Goal: Task Accomplishment & Management: Use online tool/utility

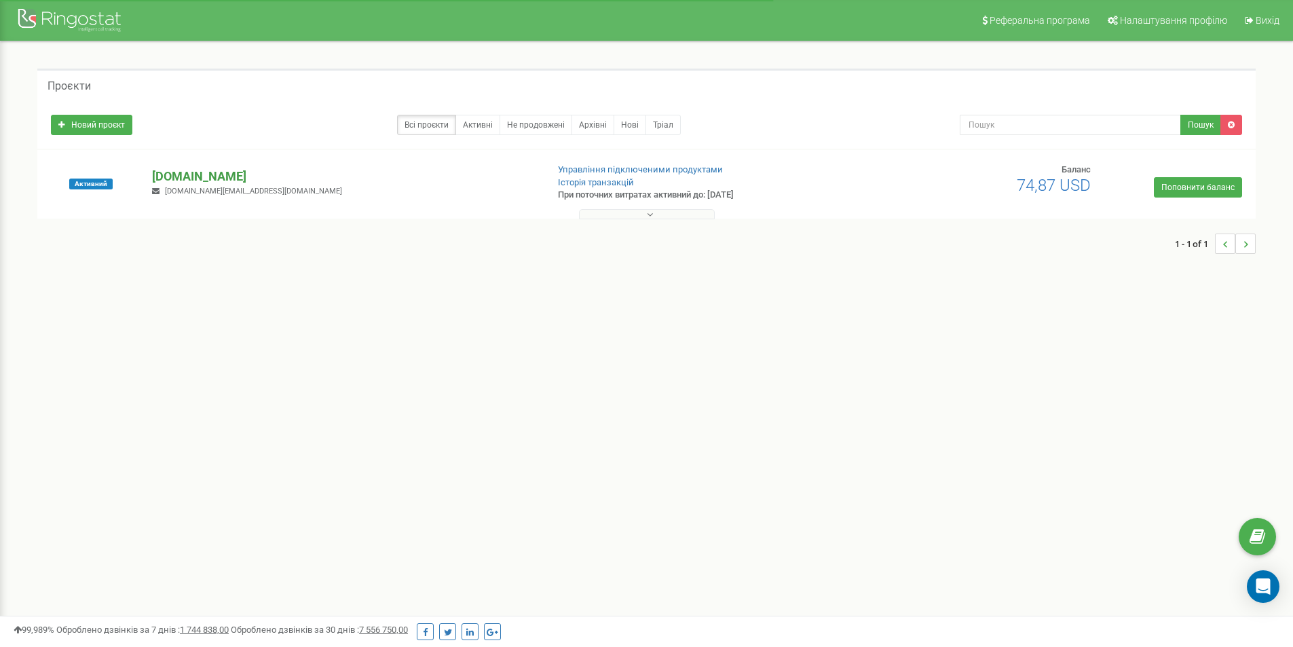
click at [204, 173] on p "[DOMAIN_NAME]" at bounding box center [343, 177] width 383 height 18
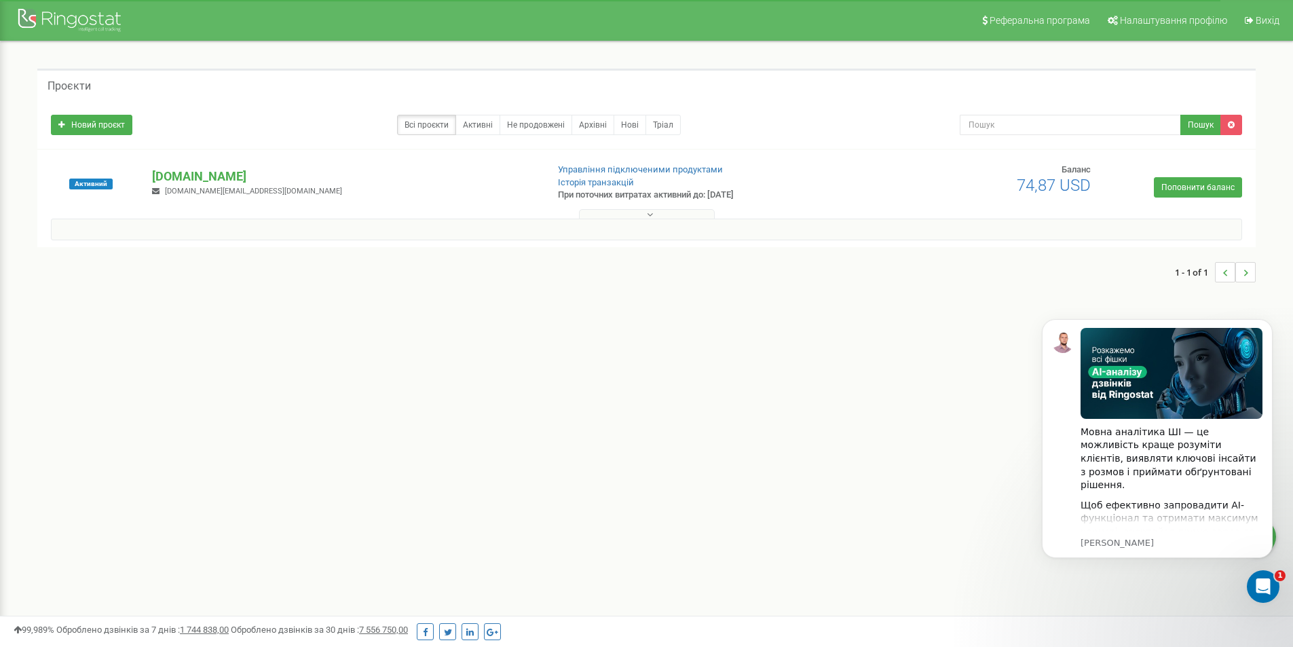
click at [668, 320] on div "Проєкти Новий проєкт Всі проєкти Активні Не продовжені Архівні [GEOGRAPHIC_DATA…" at bounding box center [646, 182] width 1272 height 282
click at [185, 174] on p "[DOMAIN_NAME]" at bounding box center [343, 177] width 383 height 18
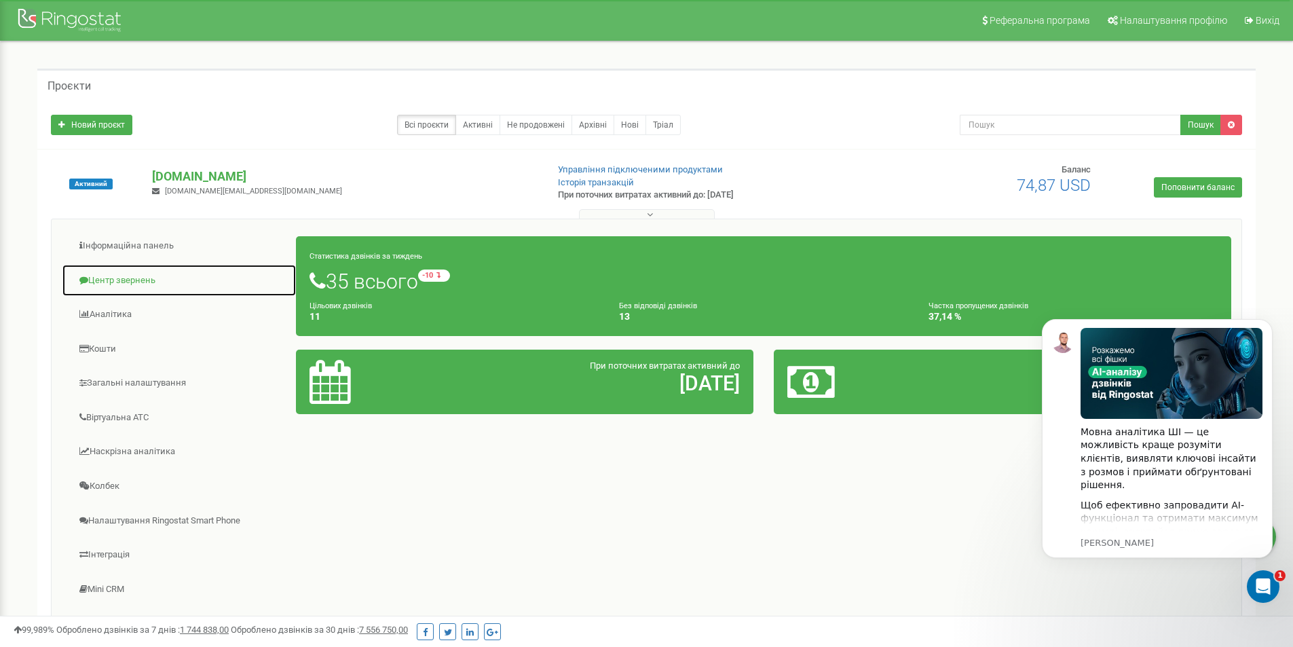
click at [134, 282] on link "Центр звернень" at bounding box center [179, 280] width 235 height 33
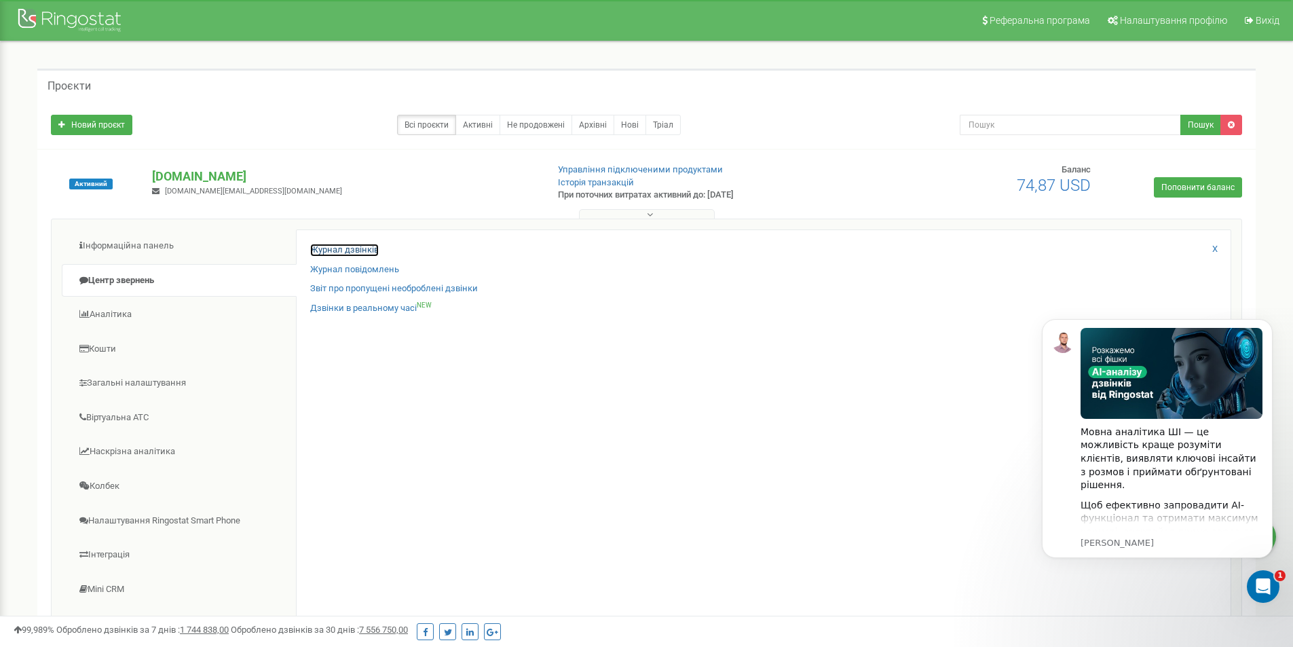
click at [328, 252] on link "Журнал дзвінків" at bounding box center [344, 250] width 69 height 13
click at [357, 248] on link "Журнал дзвінків" at bounding box center [344, 250] width 69 height 13
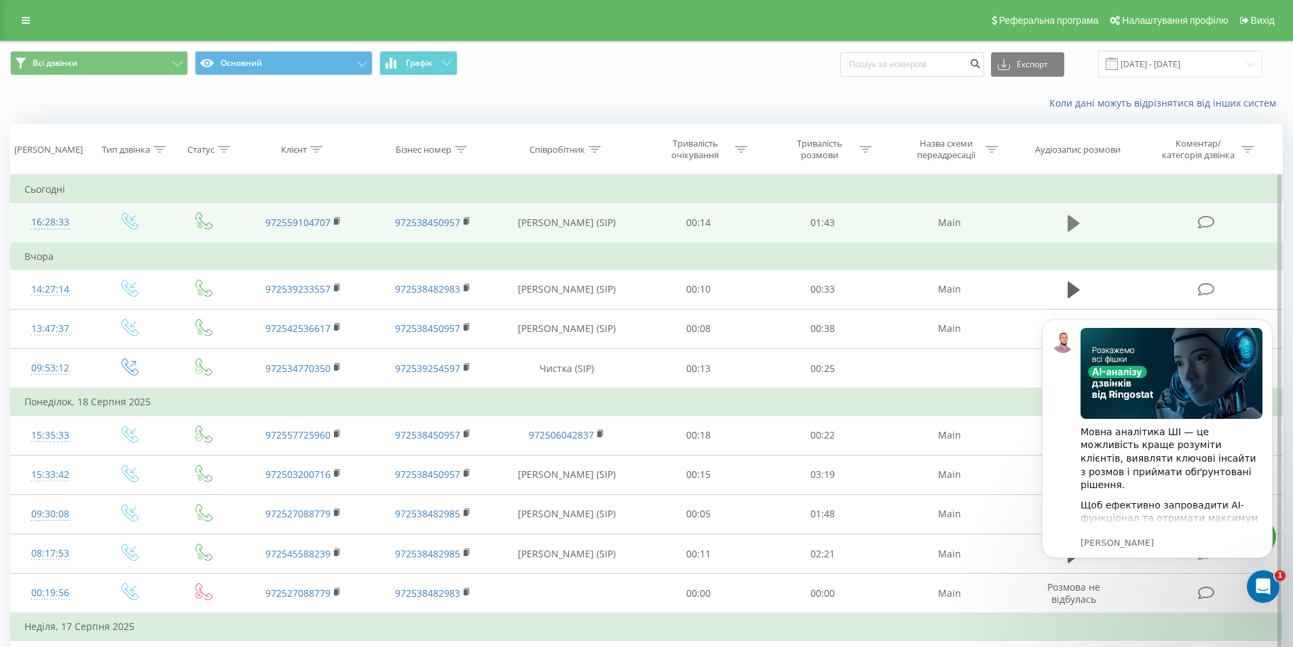
drag, startPoint x: 1072, startPoint y: 227, endPoint x: 98, endPoint y: 39, distance: 991.9
click at [1072, 227] on icon at bounding box center [1074, 223] width 12 height 16
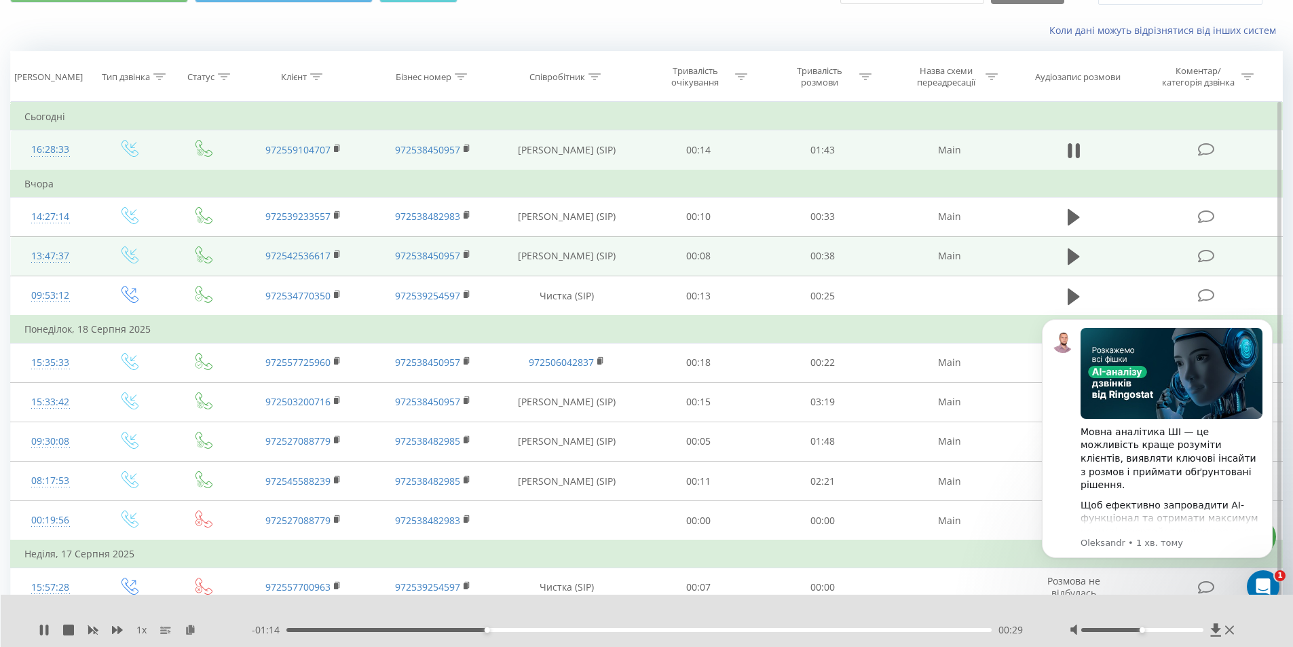
scroll to position [136, 0]
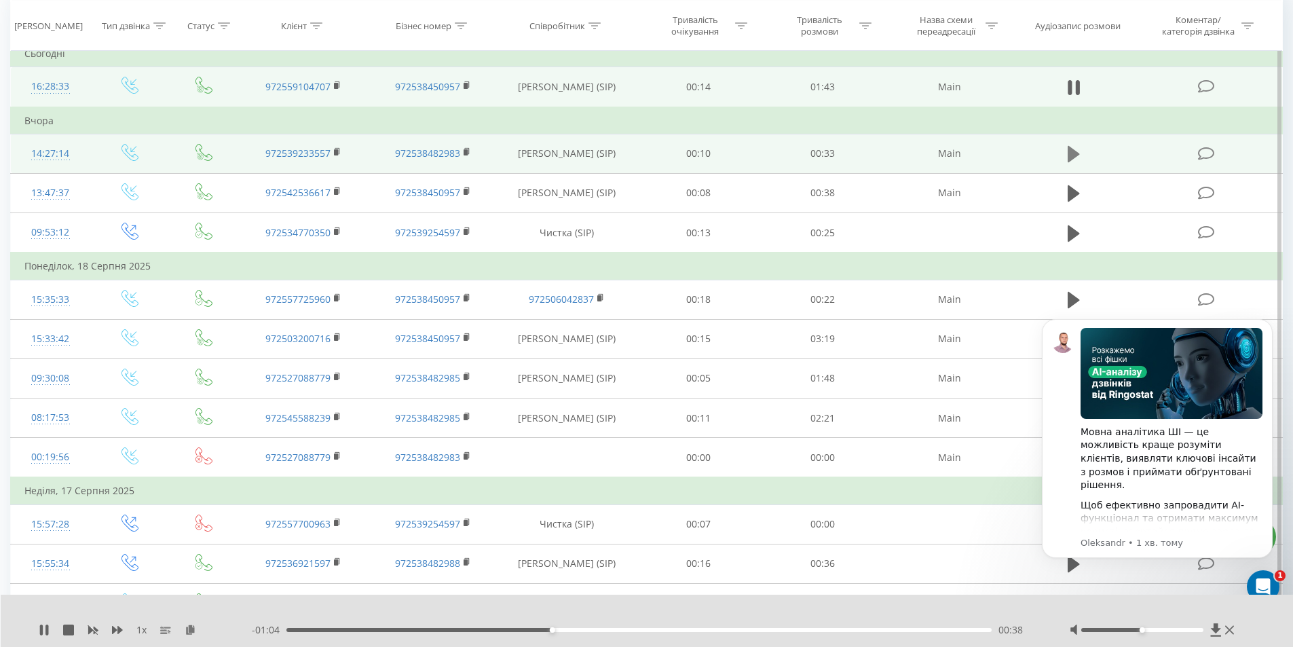
click at [1075, 156] on icon at bounding box center [1074, 154] width 12 height 16
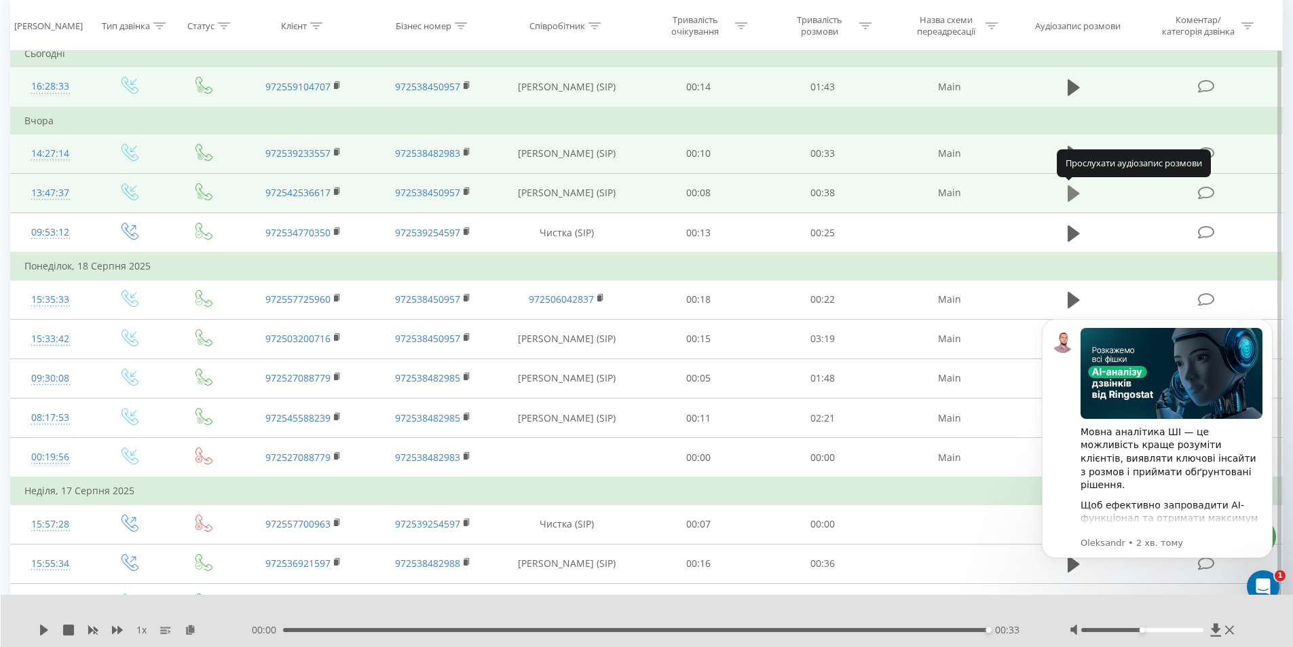
click at [1072, 195] on icon at bounding box center [1074, 193] width 12 height 16
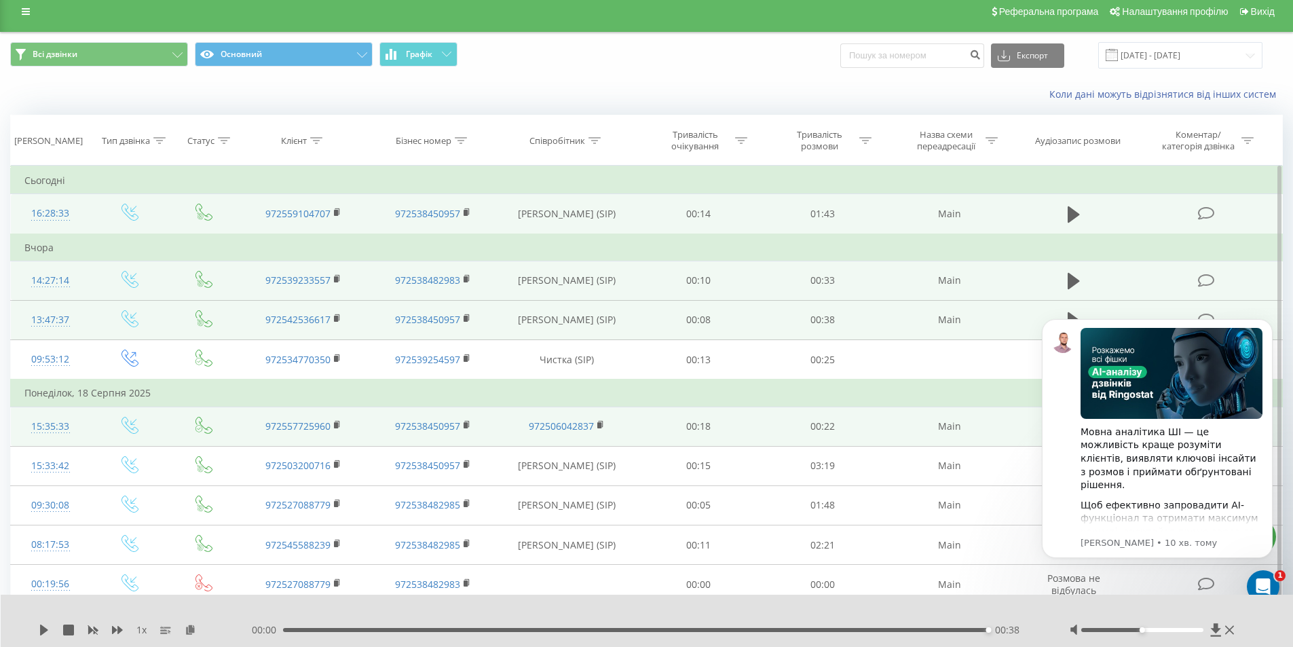
scroll to position [0, 0]
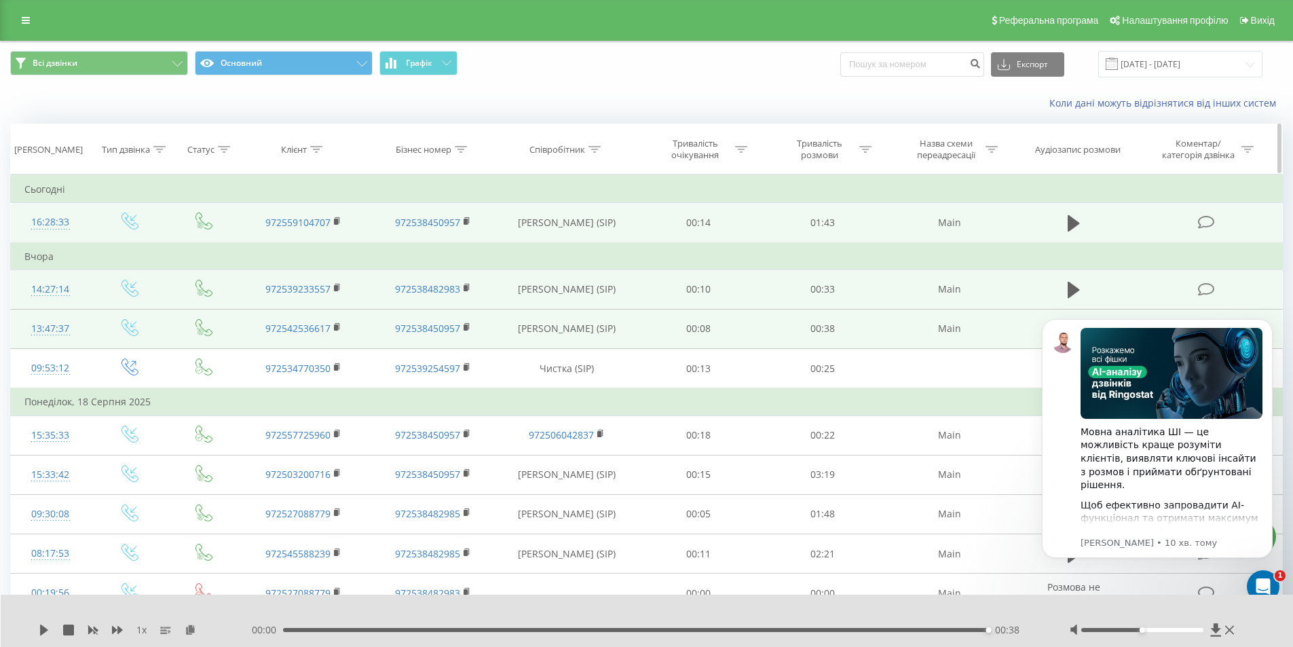
click at [584, 150] on div "Співробітник" at bounding box center [557, 150] width 56 height 12
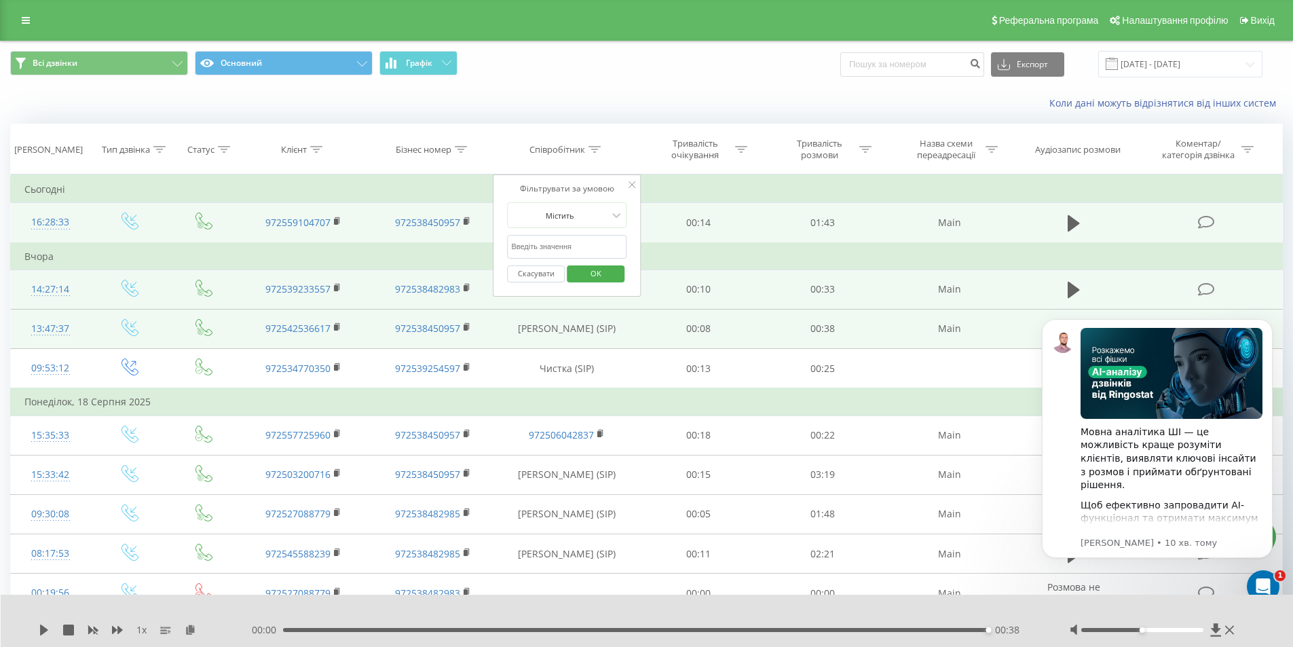
click at [629, 102] on div "Коли дані можуть відрізнятися вiд інших систем" at bounding box center [888, 103] width 807 height 14
click at [622, 144] on div "Співробітник" at bounding box center [566, 150] width 139 height 12
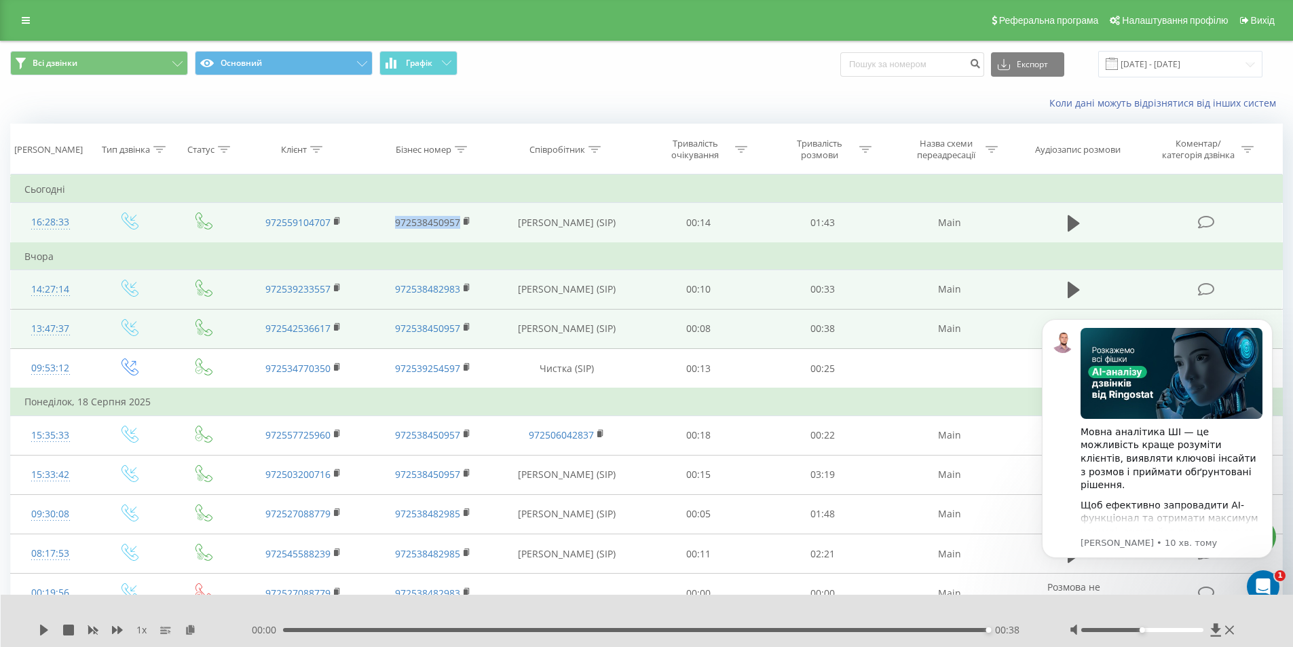
drag, startPoint x: 385, startPoint y: 223, endPoint x: 459, endPoint y: 226, distance: 74.0
click at [459, 226] on td "972538450957" at bounding box center [432, 223] width 129 height 40
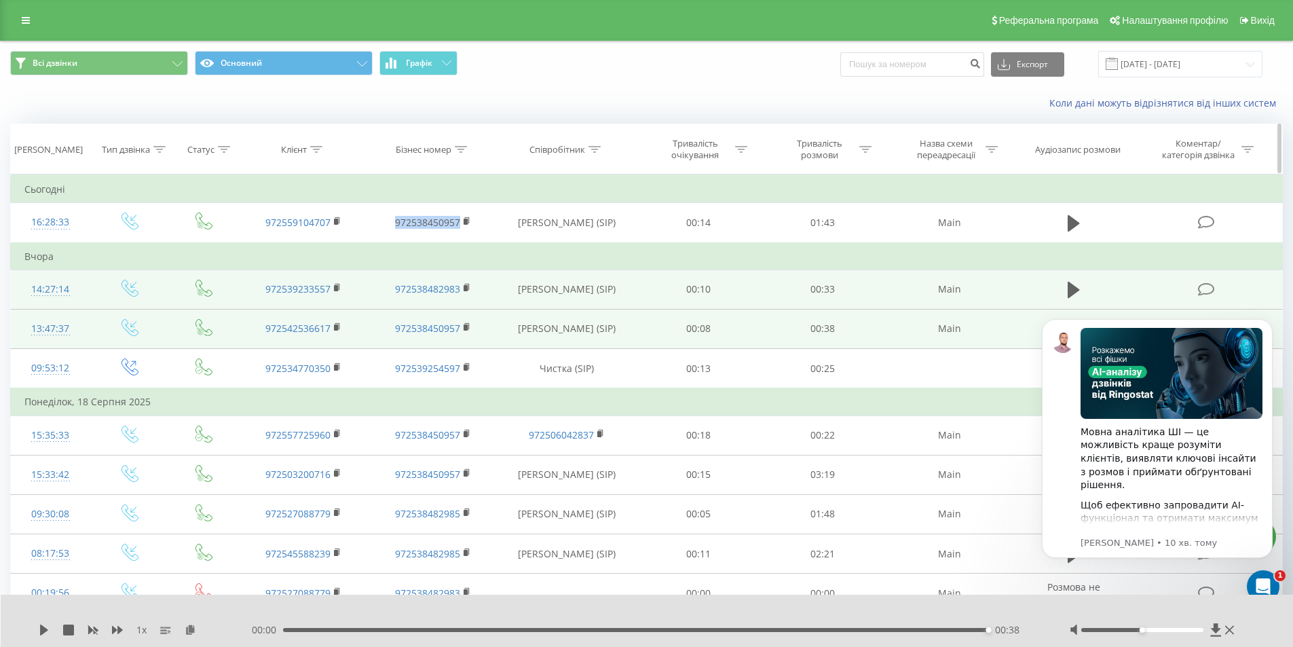
copy link "972538450957"
click at [433, 145] on div "Бізнес номер" at bounding box center [424, 150] width 56 height 12
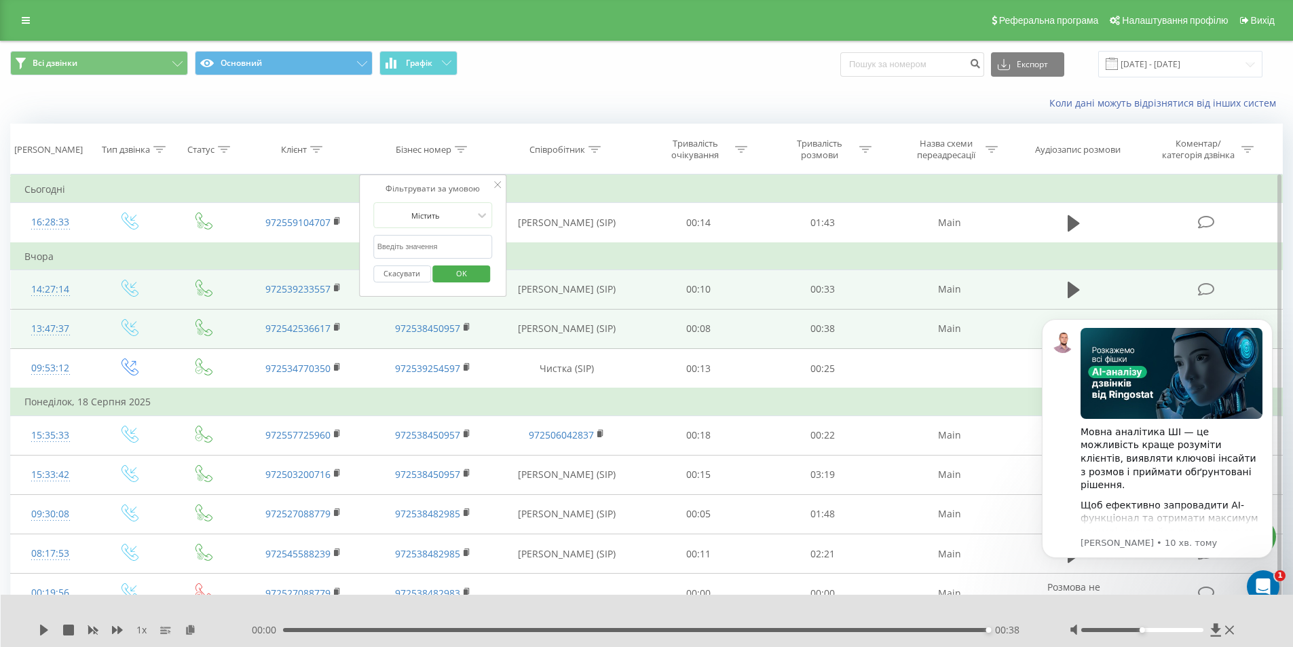
click at [433, 247] on input "text" at bounding box center [432, 247] width 119 height 24
paste input "972538450957"
type input "972538450957"
click at [454, 275] on span "OK" at bounding box center [461, 273] width 38 height 21
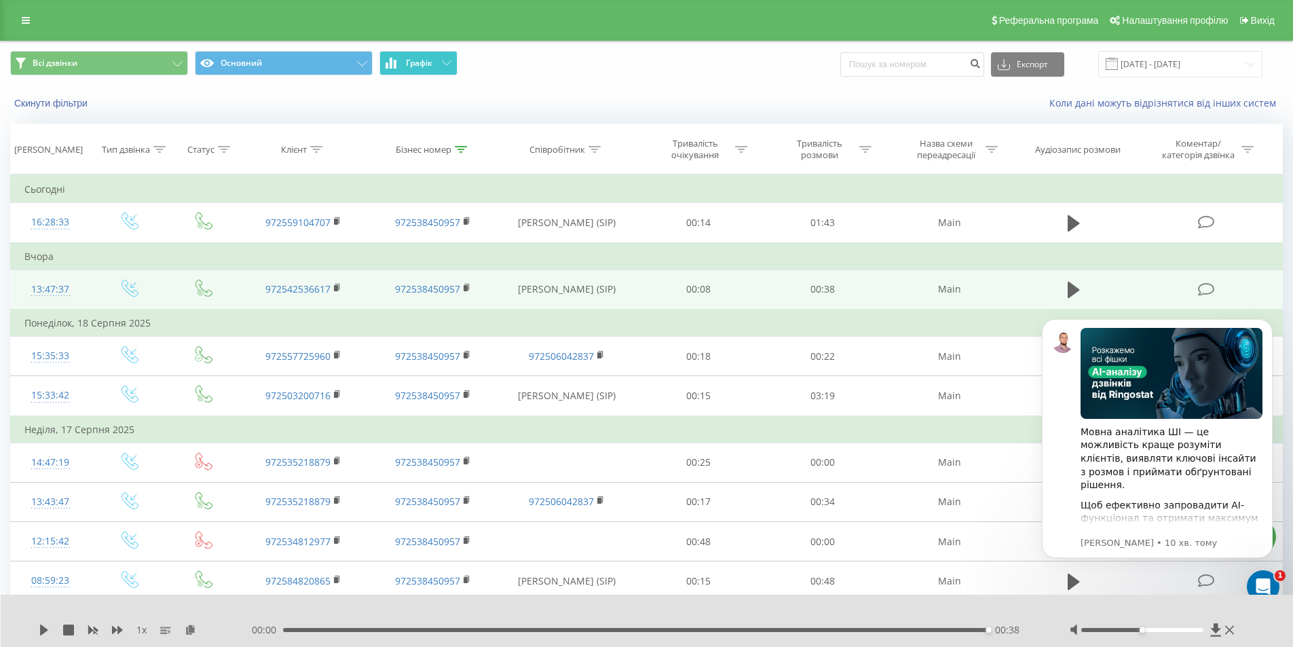
click at [407, 67] on span "Графік" at bounding box center [419, 63] width 26 height 10
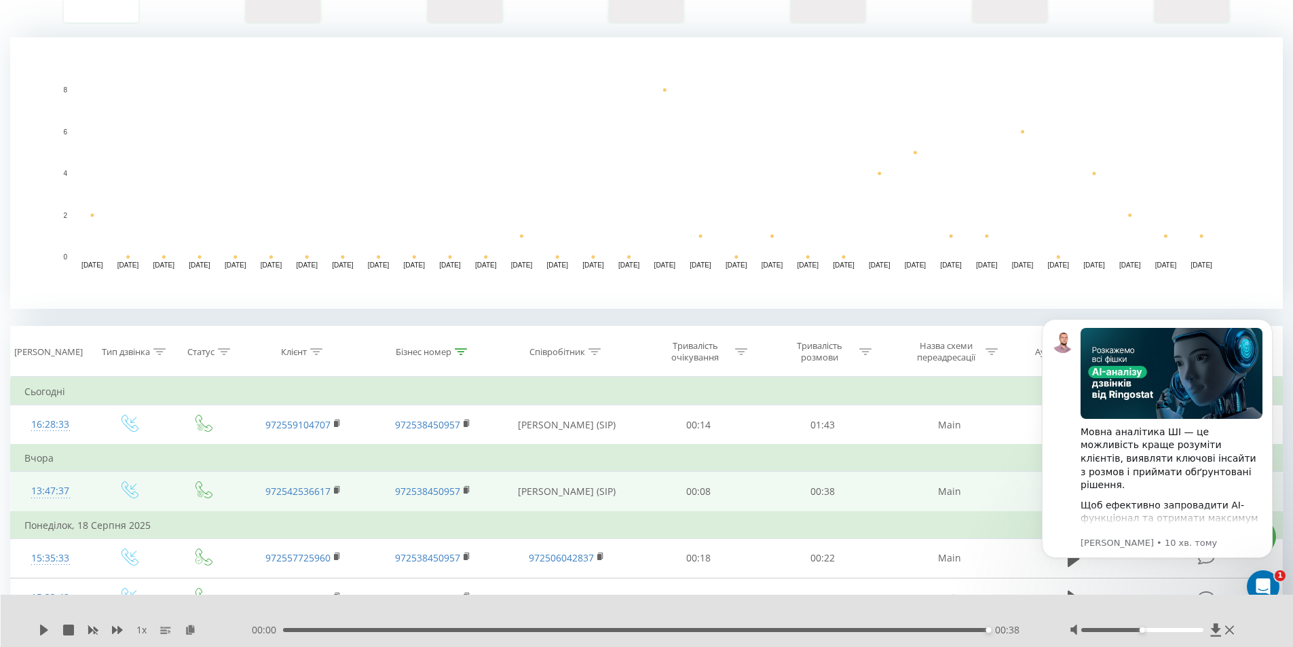
scroll to position [407, 0]
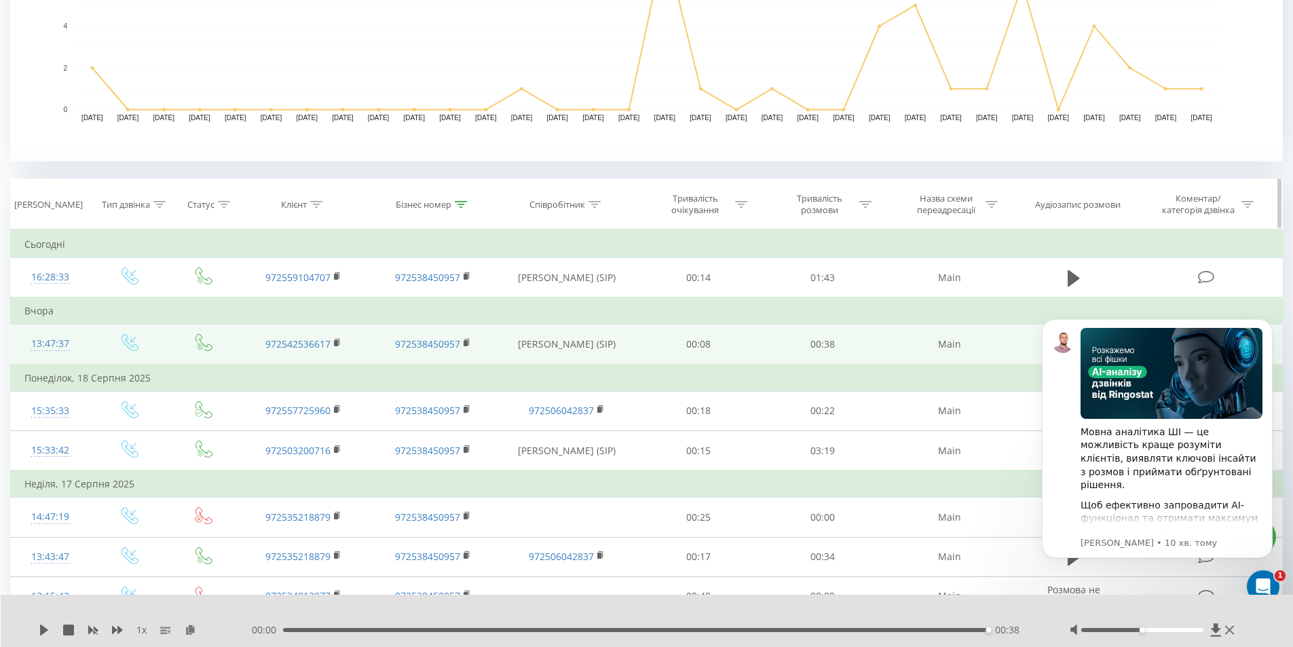
click at [430, 202] on div "Бізнес номер" at bounding box center [424, 205] width 56 height 12
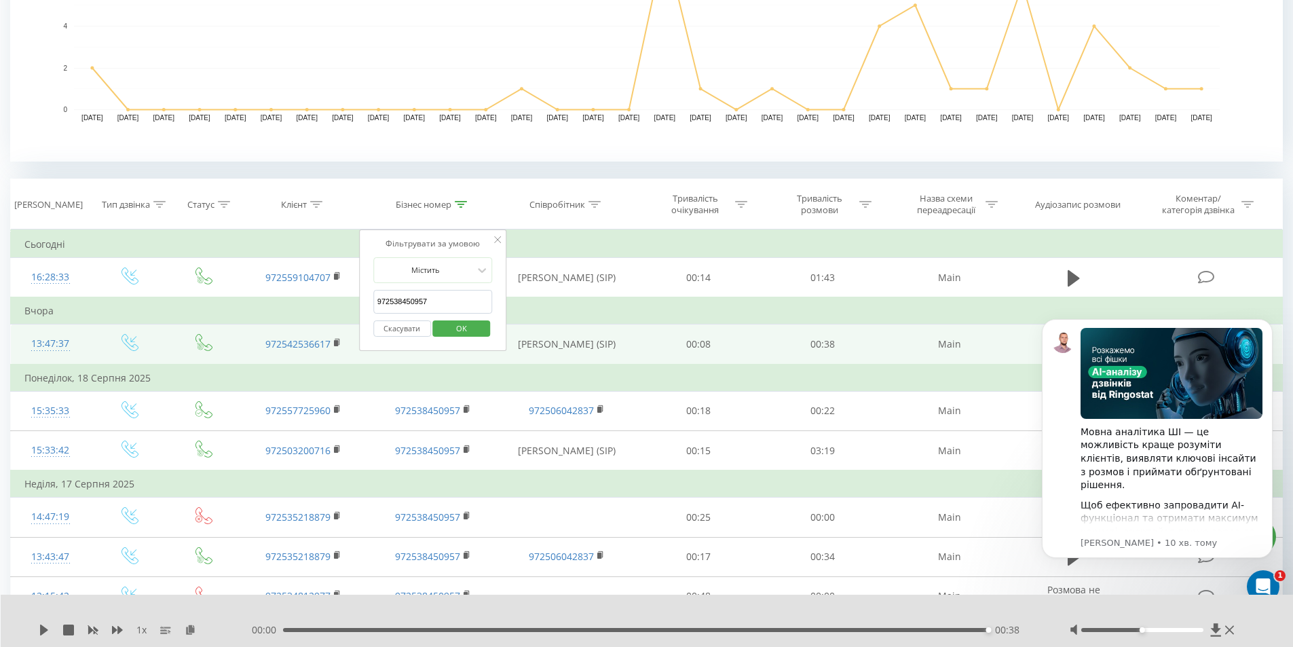
click at [443, 299] on input "972538450957" at bounding box center [432, 302] width 119 height 24
click at [565, 166] on div "Всі дзвінки Основний Графік Експорт .csv .xls .xlsx 20.07.2025 - 20.08.2025 Ски…" at bounding box center [646, 573] width 1272 height 1879
click at [404, 333] on button "Скасувати" at bounding box center [402, 328] width 58 height 17
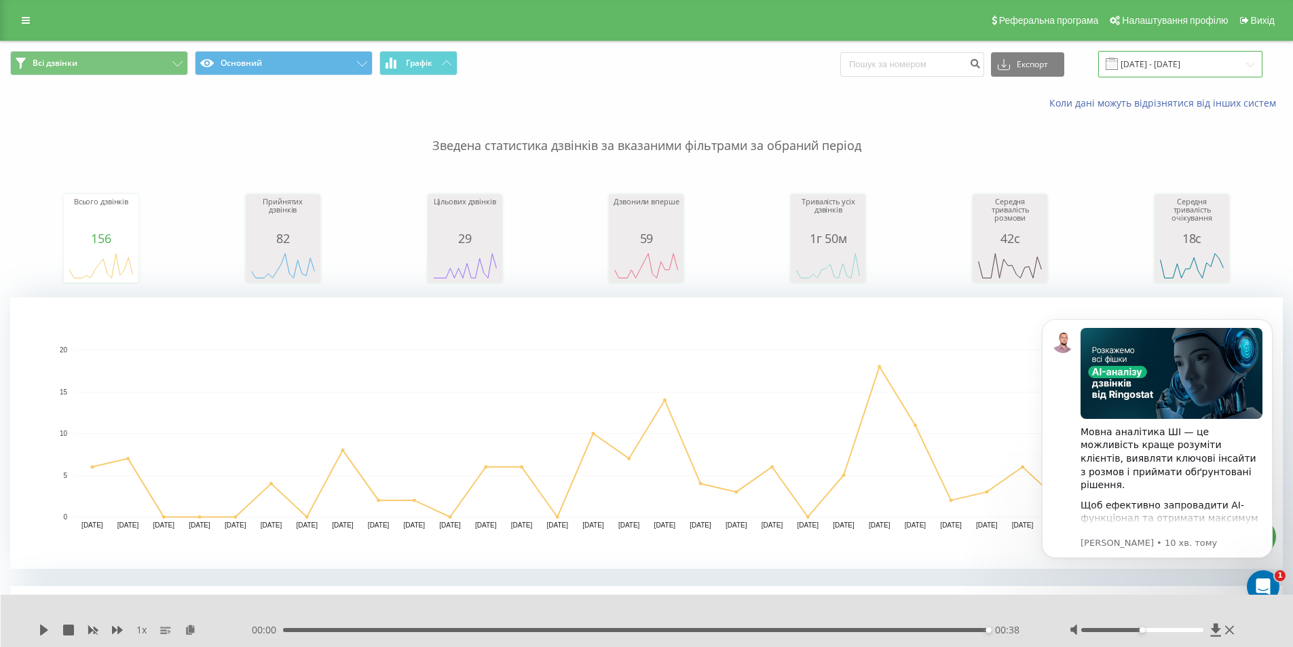
click at [1161, 64] on input "20.07.2025 - 20.08.2025" at bounding box center [1180, 64] width 164 height 26
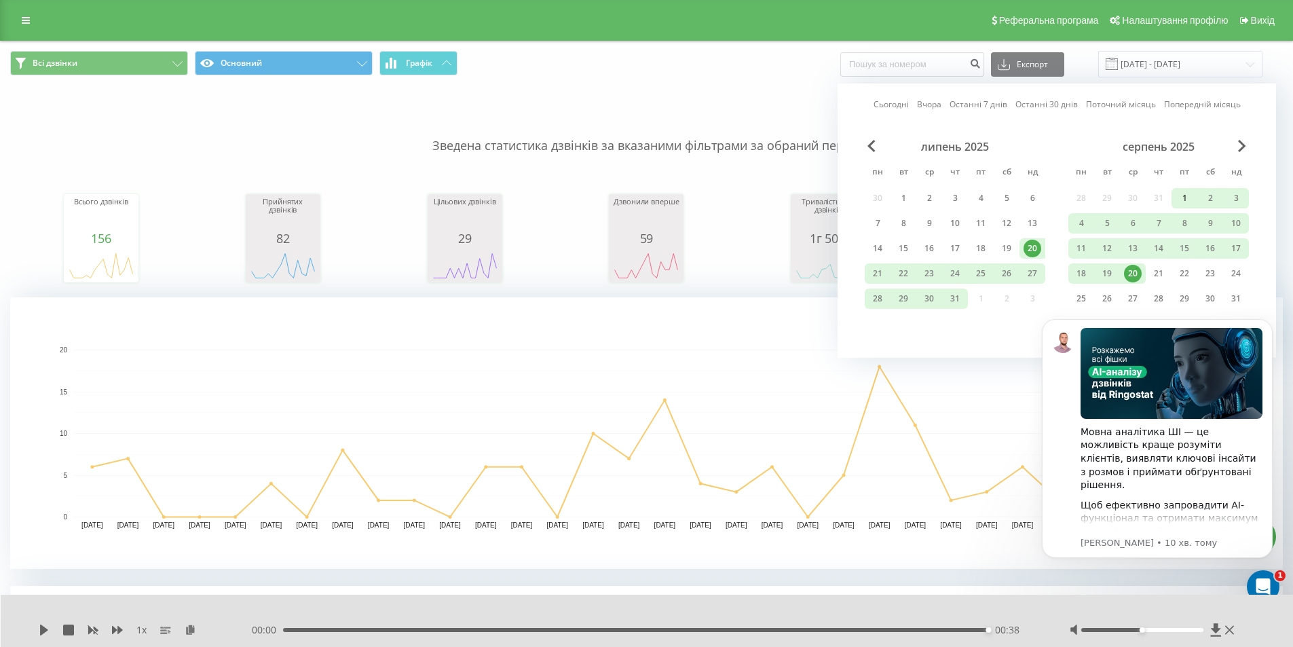
click at [1178, 191] on div "1" at bounding box center [1184, 198] width 18 height 18
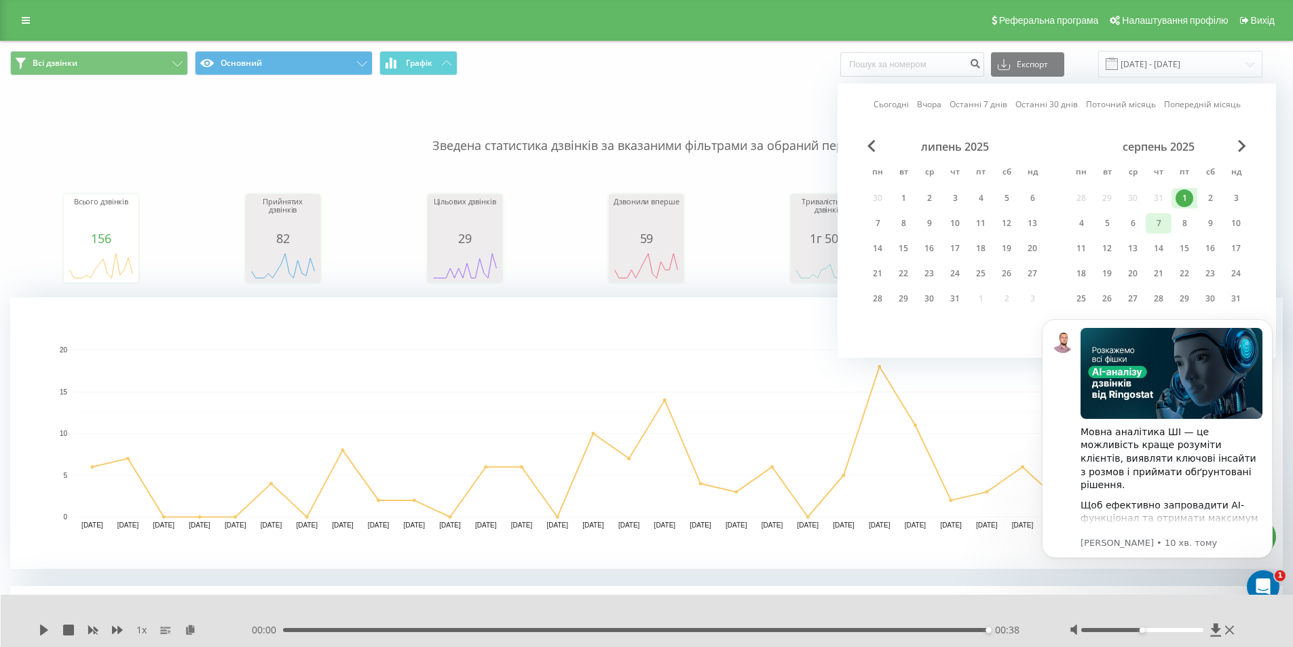
scroll to position [68, 0]
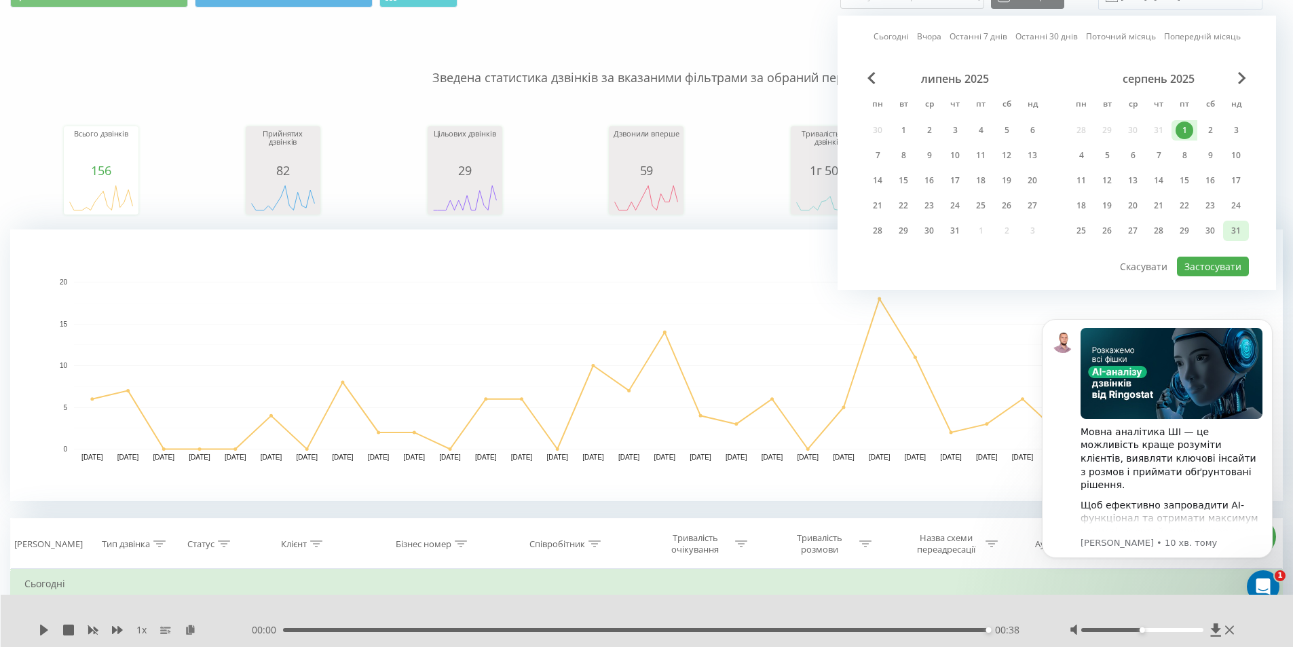
click at [1235, 233] on div "31" at bounding box center [1236, 231] width 18 height 18
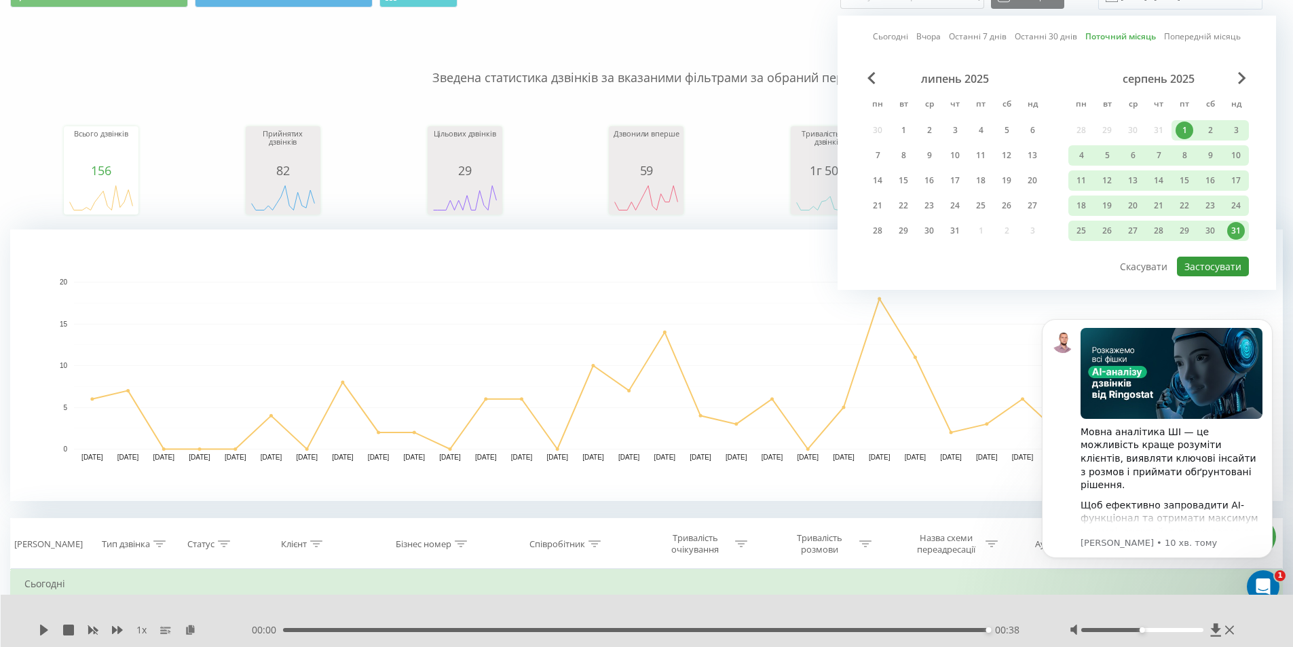
click at [1209, 264] on button "Застосувати" at bounding box center [1213, 267] width 72 height 20
type input "01.08.2025 - 31.08.2025"
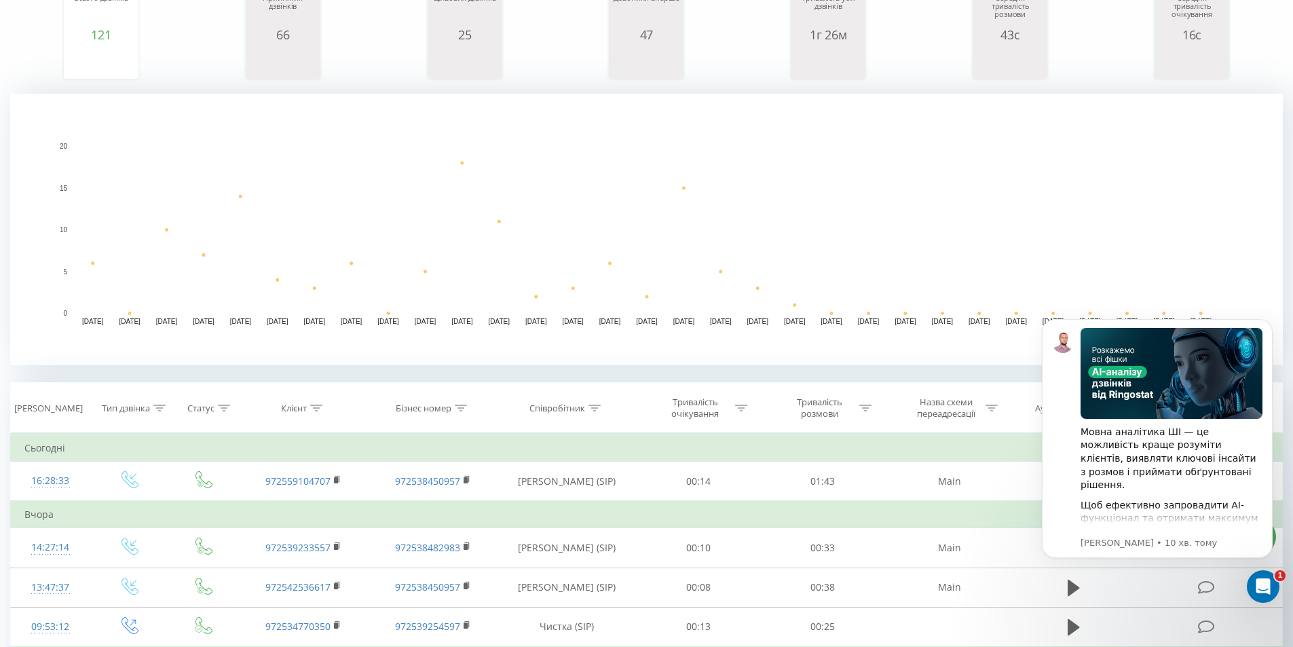
scroll to position [339, 0]
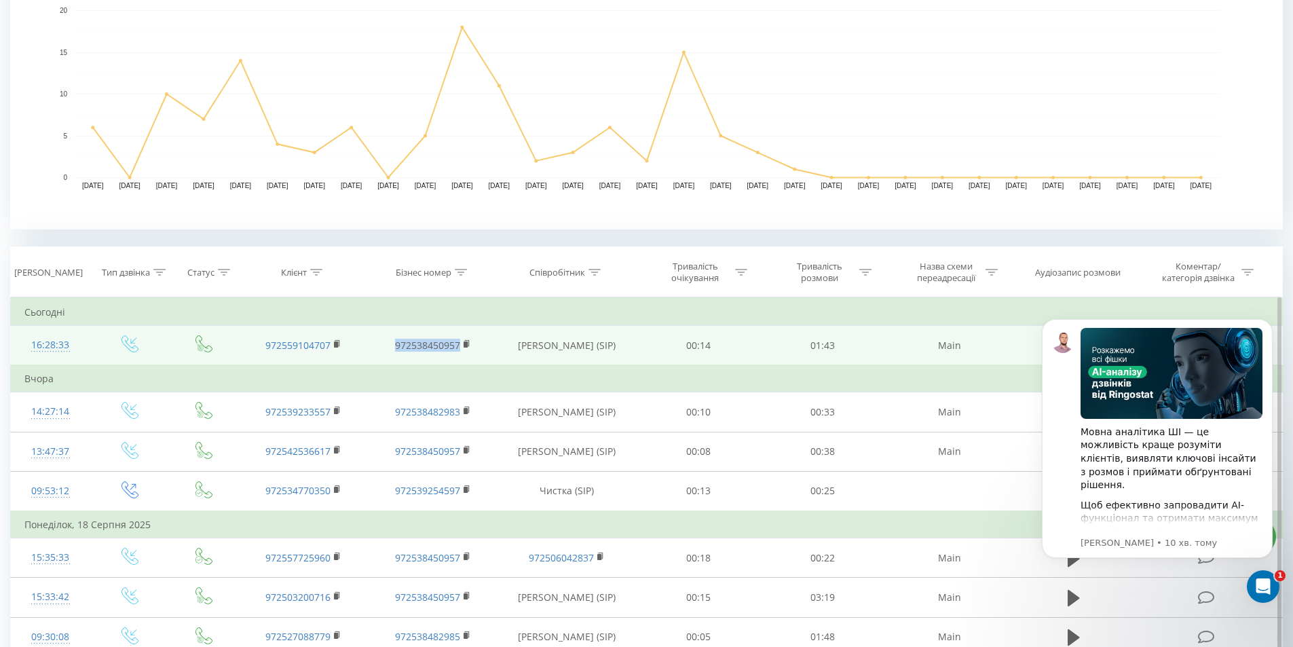
drag, startPoint x: 390, startPoint y: 344, endPoint x: 459, endPoint y: 352, distance: 69.7
click at [459, 352] on td "972538450957" at bounding box center [432, 346] width 129 height 40
copy link "972538450957"
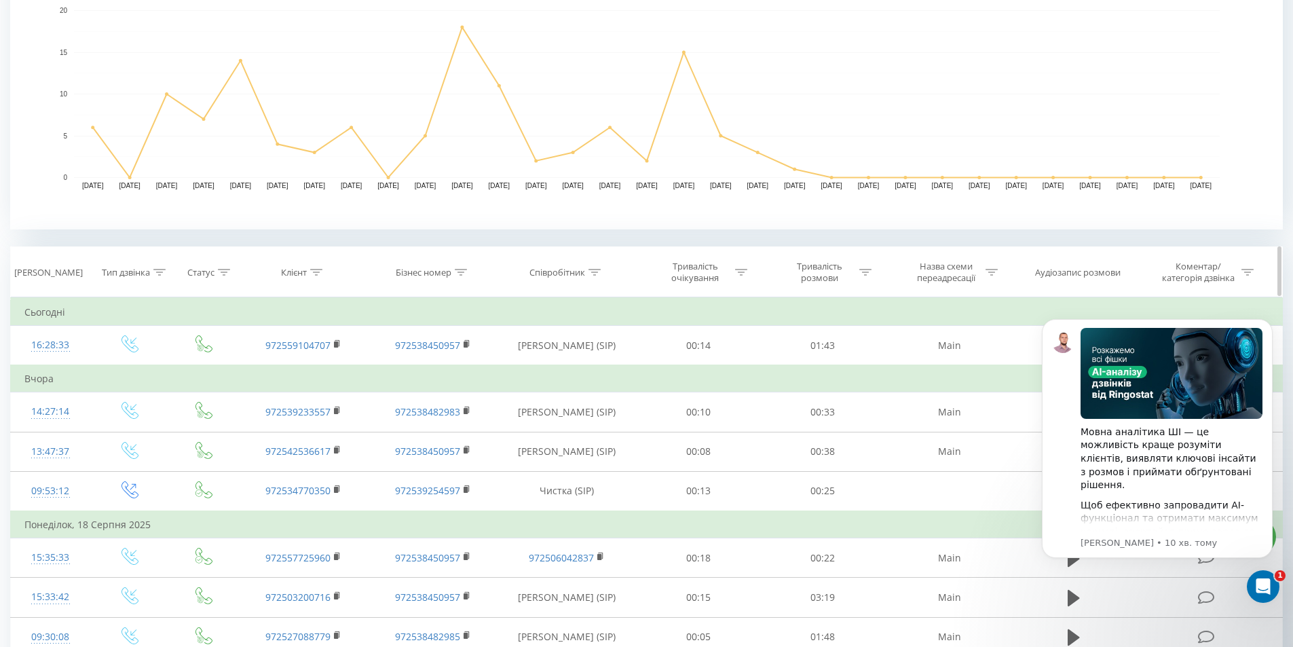
click at [441, 271] on div "Бізнес номер" at bounding box center [424, 273] width 56 height 12
click at [442, 370] on input "text" at bounding box center [432, 370] width 119 height 24
paste input "972538450957"
type input "972538450957"
click at [447, 397] on span "OK" at bounding box center [461, 395] width 38 height 21
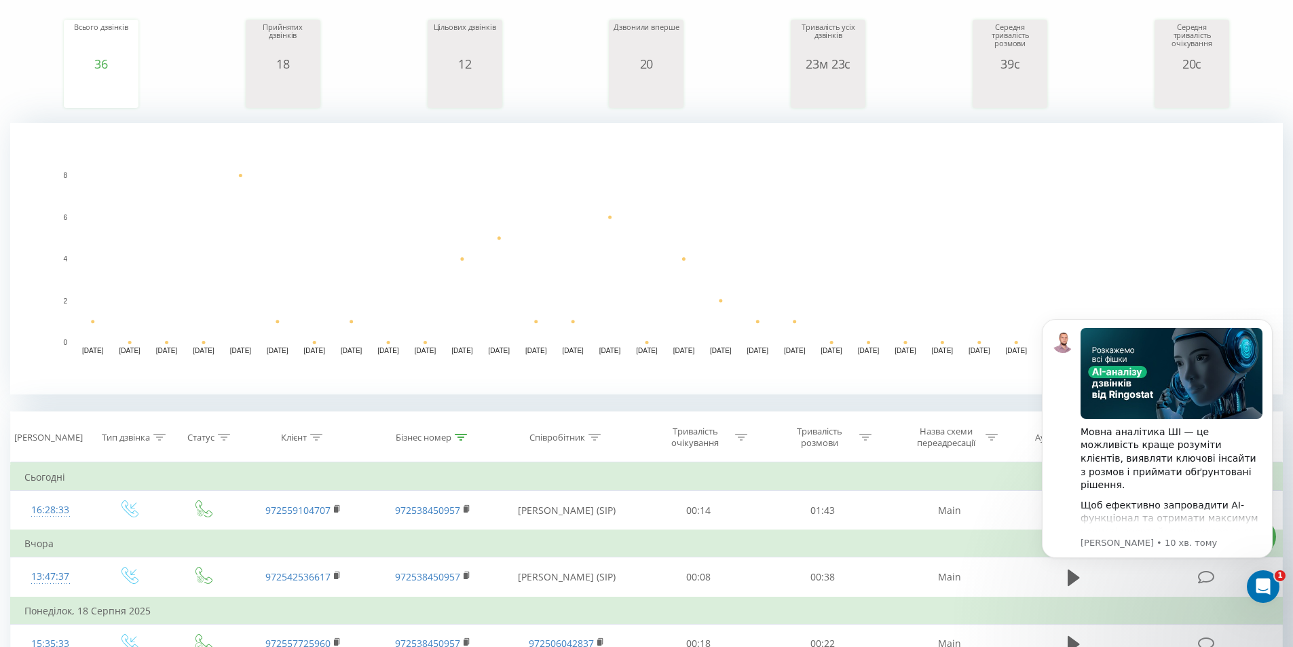
scroll to position [407, 0]
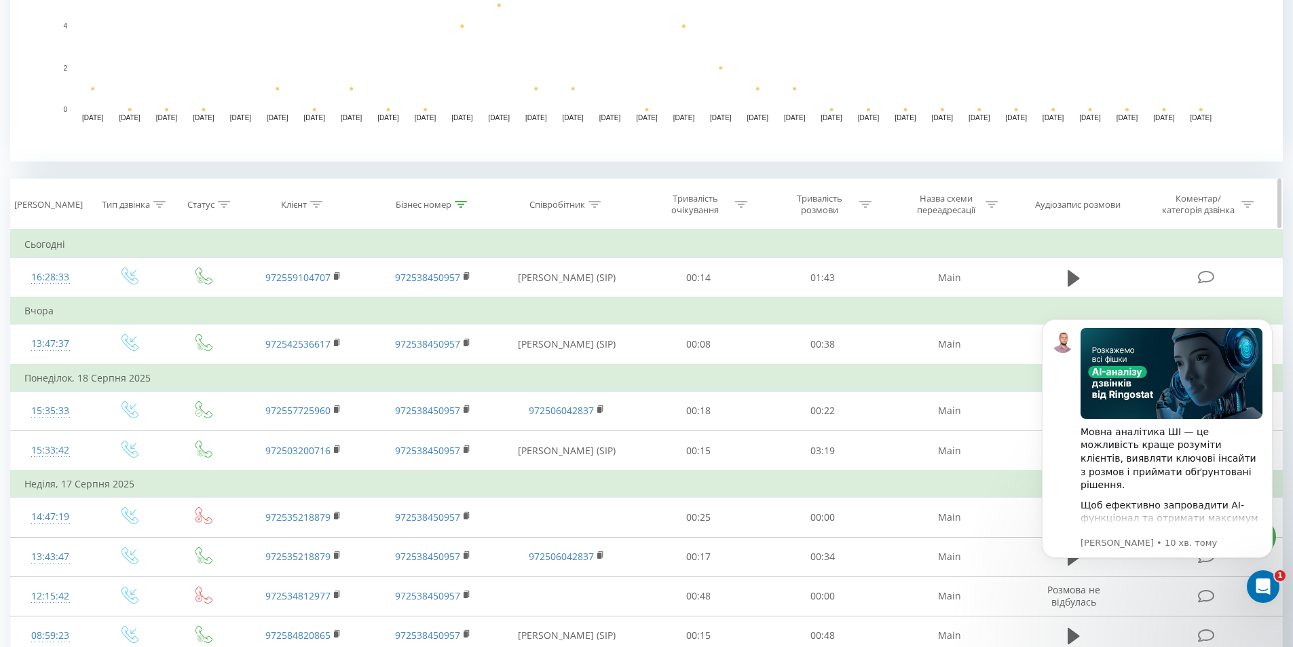
click at [425, 204] on div "Бізнес номер" at bounding box center [424, 205] width 56 height 12
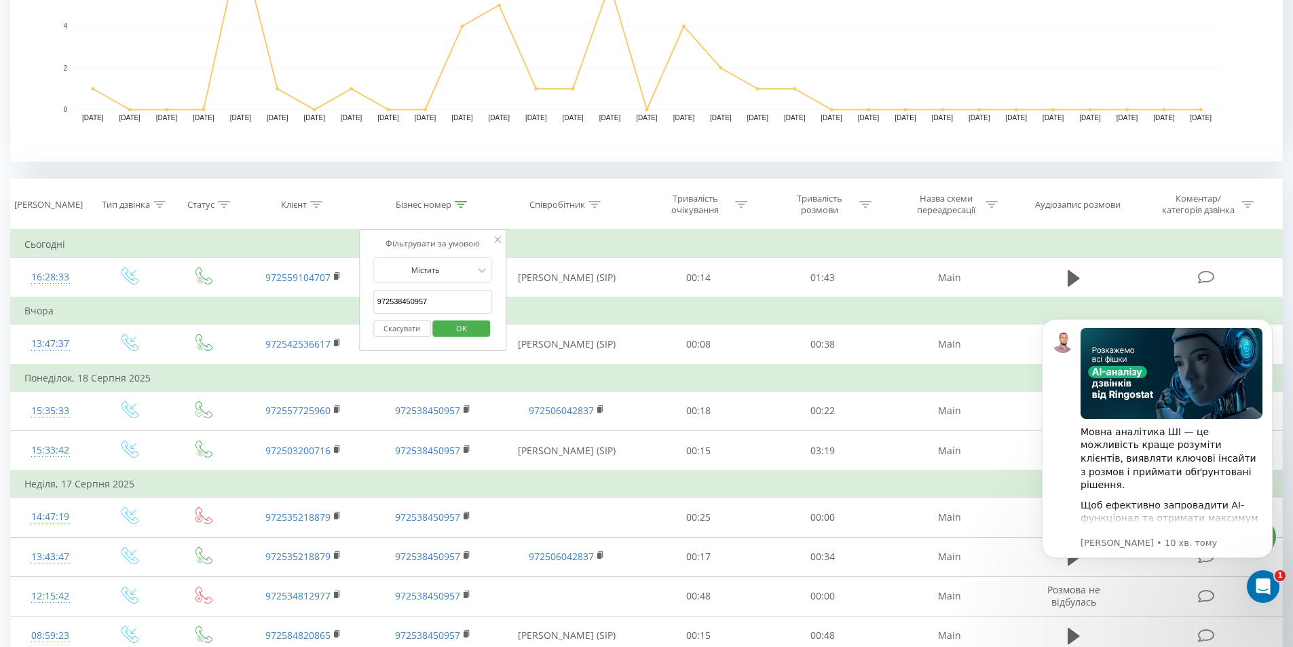
click at [449, 304] on input "972538450957" at bounding box center [432, 302] width 119 height 24
click at [451, 329] on span "OK" at bounding box center [461, 328] width 38 height 21
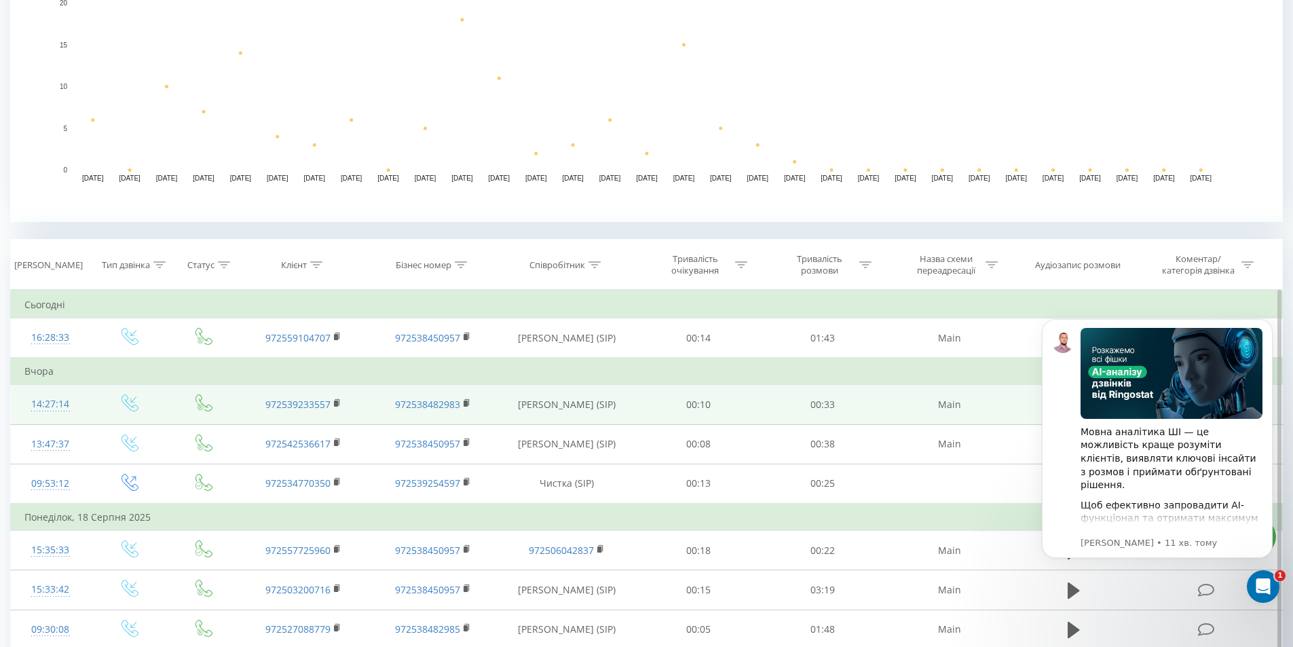
scroll to position [352, 0]
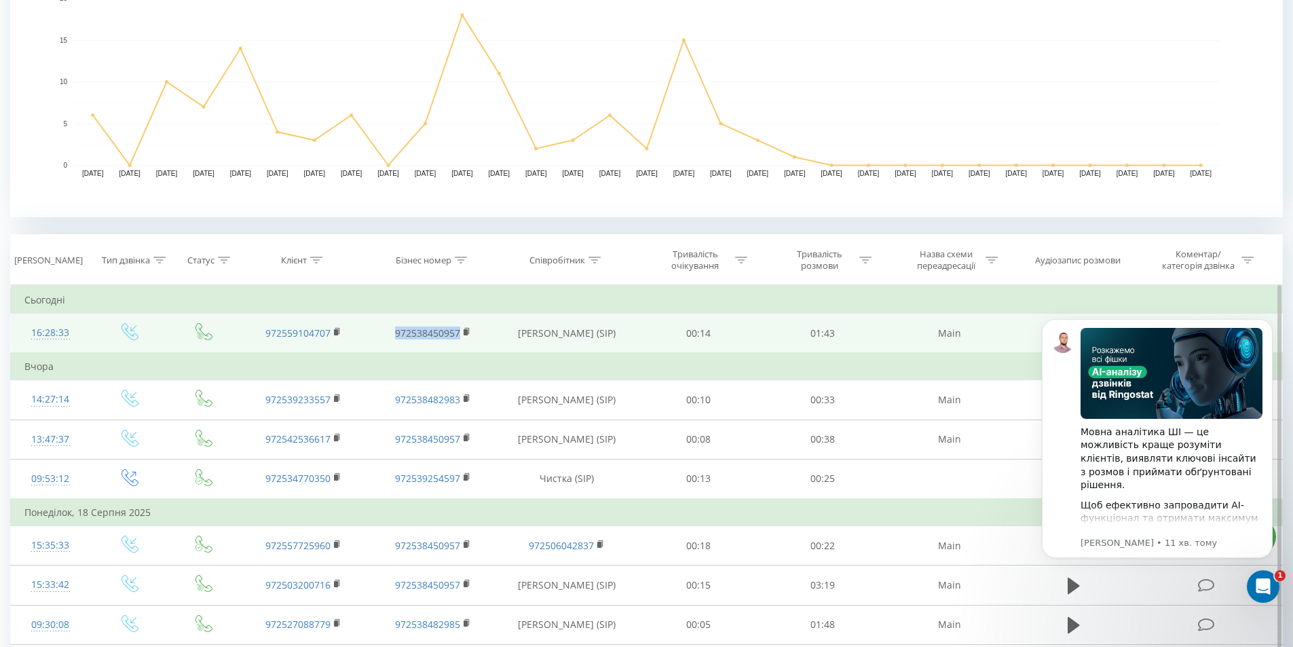
drag, startPoint x: 386, startPoint y: 335, endPoint x: 458, endPoint y: 336, distance: 71.9
click at [458, 336] on td "972538450957" at bounding box center [432, 334] width 129 height 40
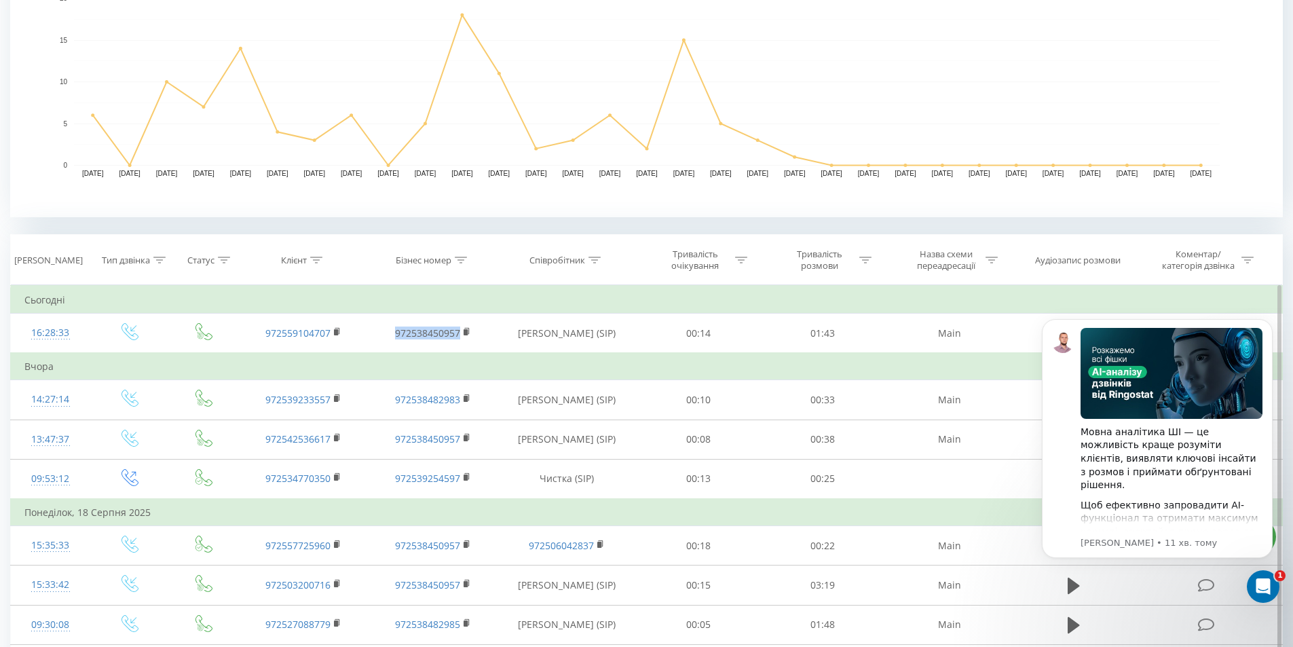
copy link "972538450957"
click at [428, 257] on div "Бізнес номер" at bounding box center [424, 260] width 56 height 12
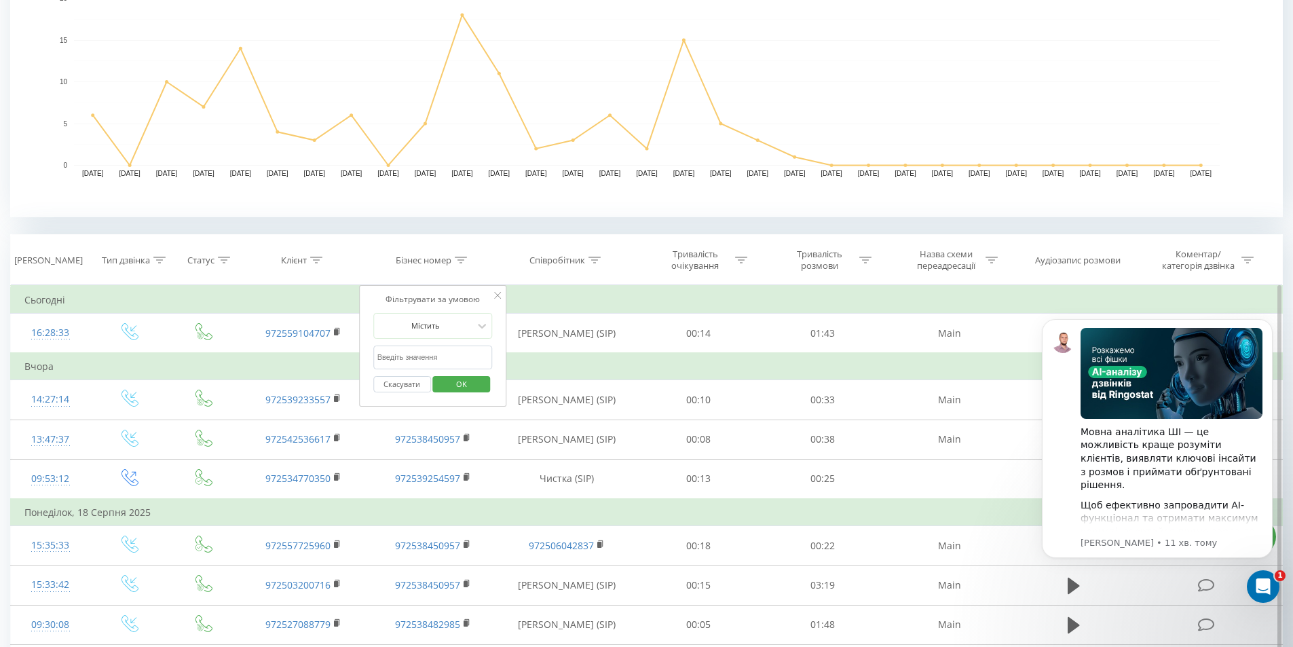
click at [424, 368] on input "text" at bounding box center [432, 357] width 119 height 24
paste input "972538450957"
type input "972538450957"
click at [472, 380] on span "OK" at bounding box center [461, 383] width 38 height 21
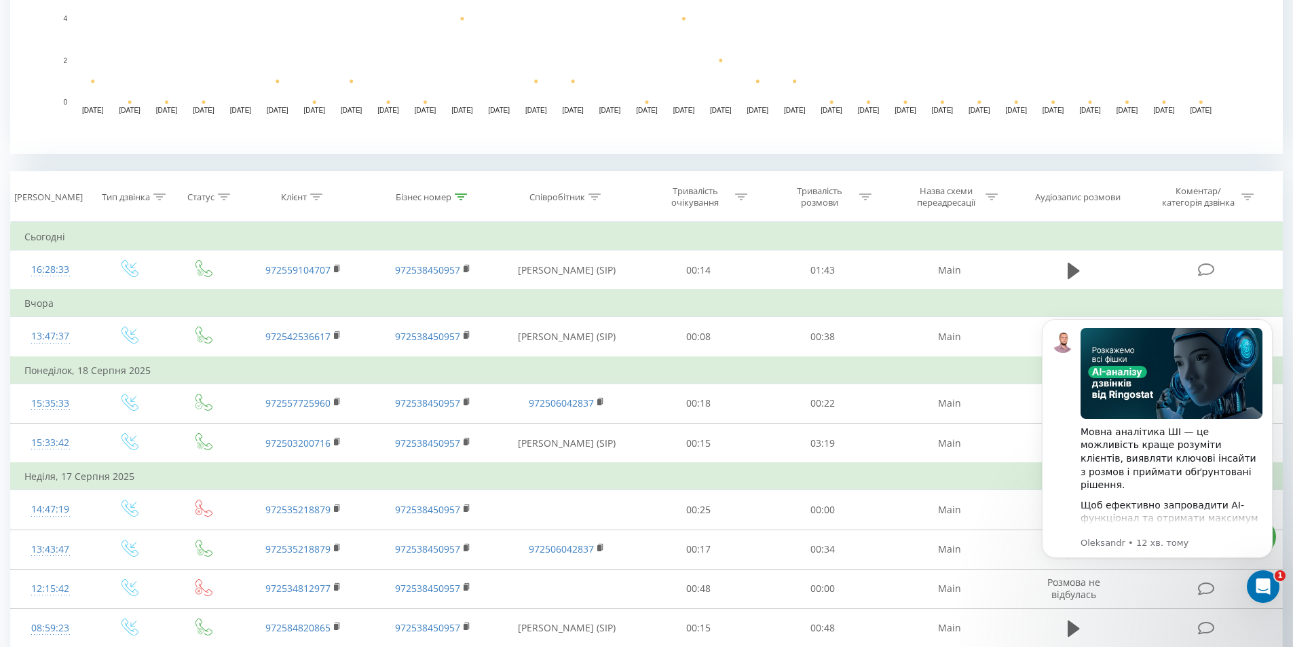
scroll to position [339, 0]
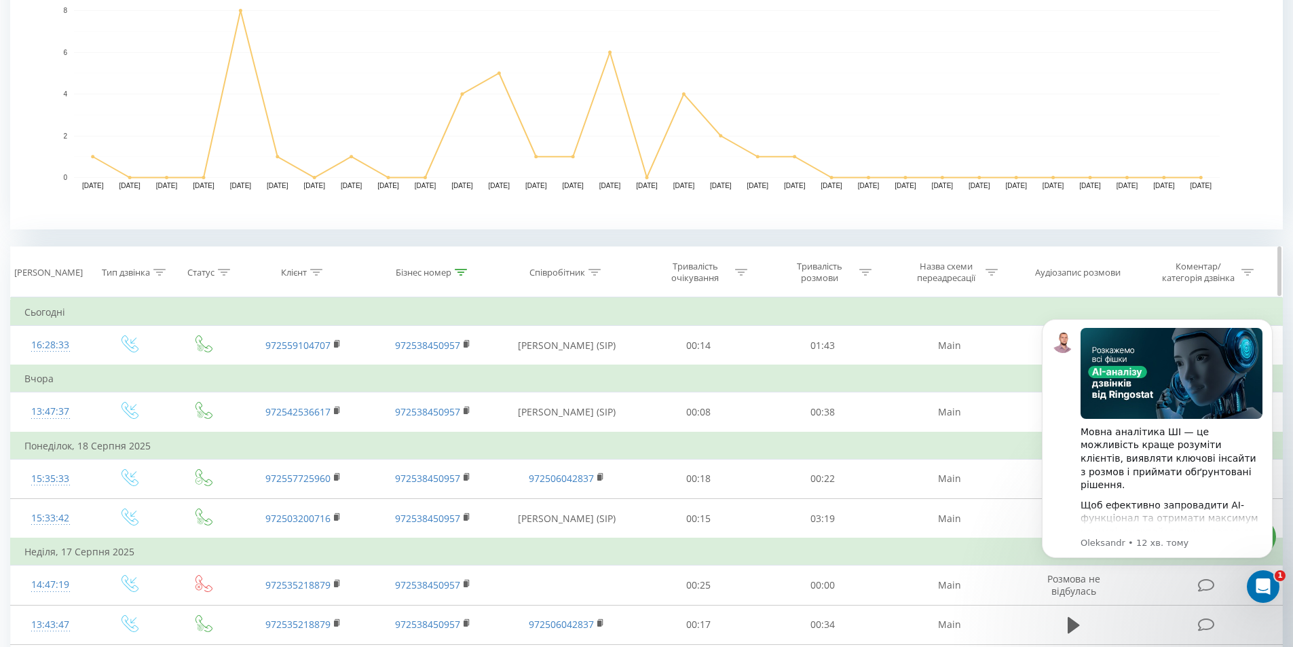
click at [423, 269] on div "Бізнес номер" at bounding box center [424, 273] width 56 height 12
click at [428, 374] on input "972538450957" at bounding box center [432, 370] width 119 height 24
click at [482, 397] on button "OK" at bounding box center [462, 396] width 58 height 17
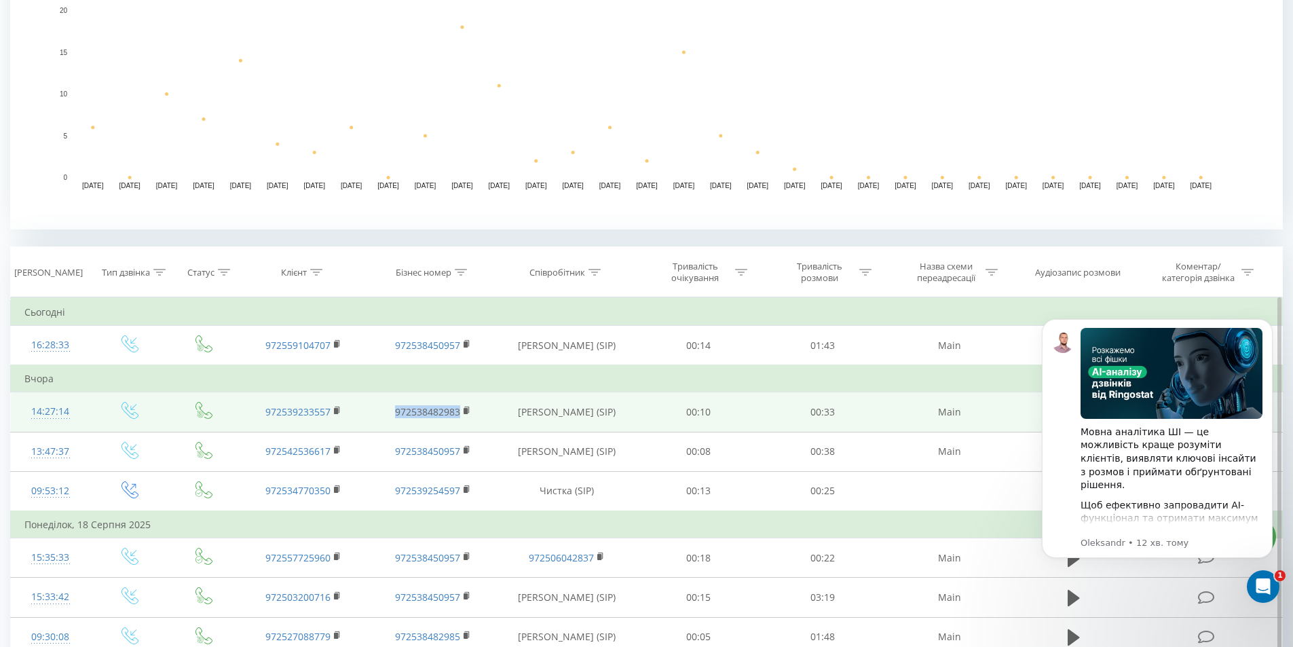
drag, startPoint x: 383, startPoint y: 414, endPoint x: 459, endPoint y: 414, distance: 76.7
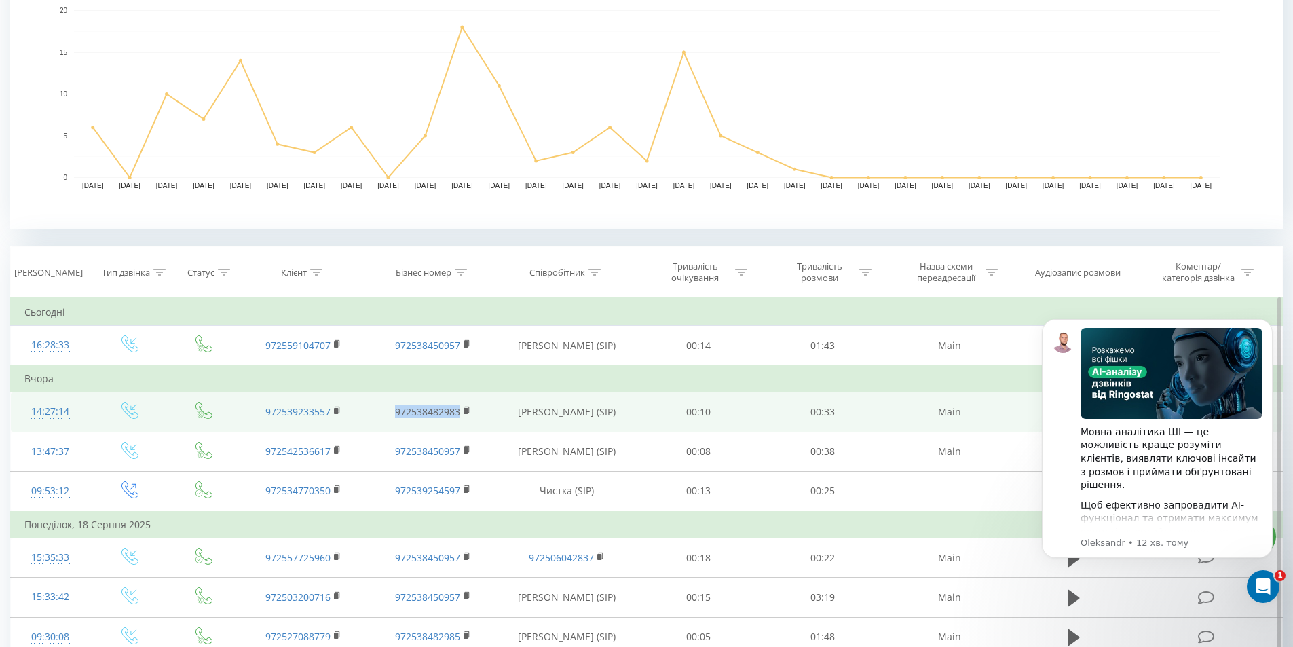
click at [459, 414] on td "972538482983" at bounding box center [432, 411] width 129 height 39
copy link "972538482983"
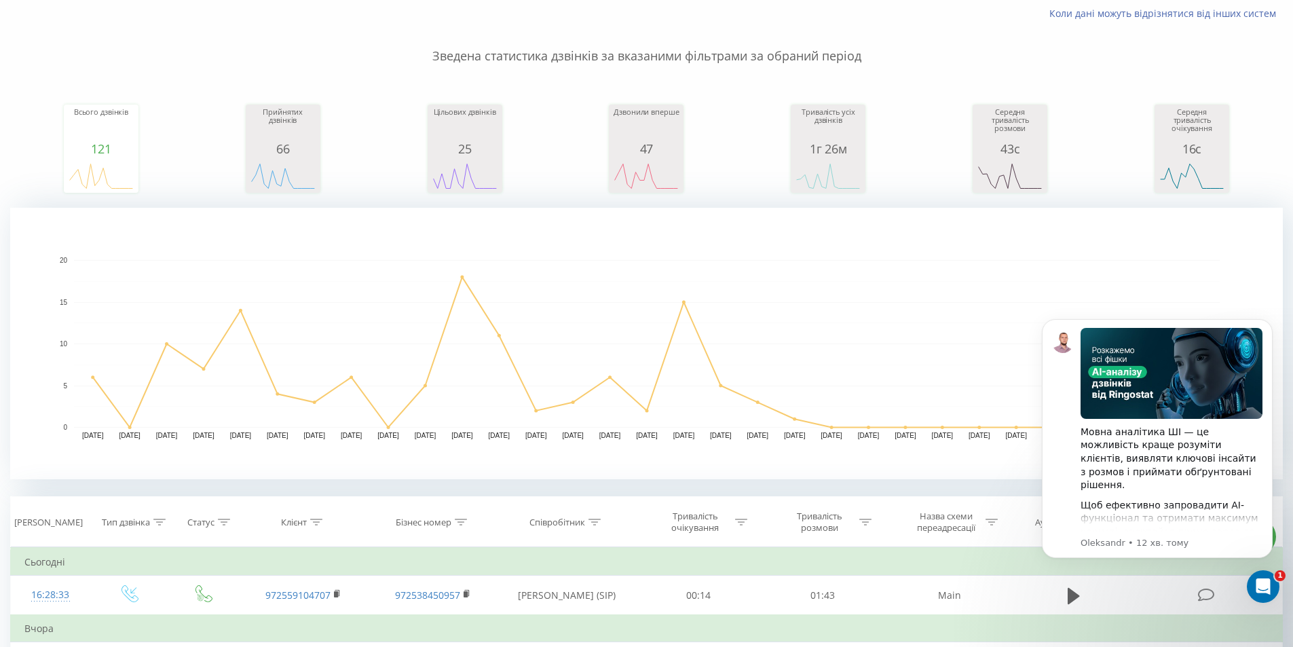
scroll to position [136, 0]
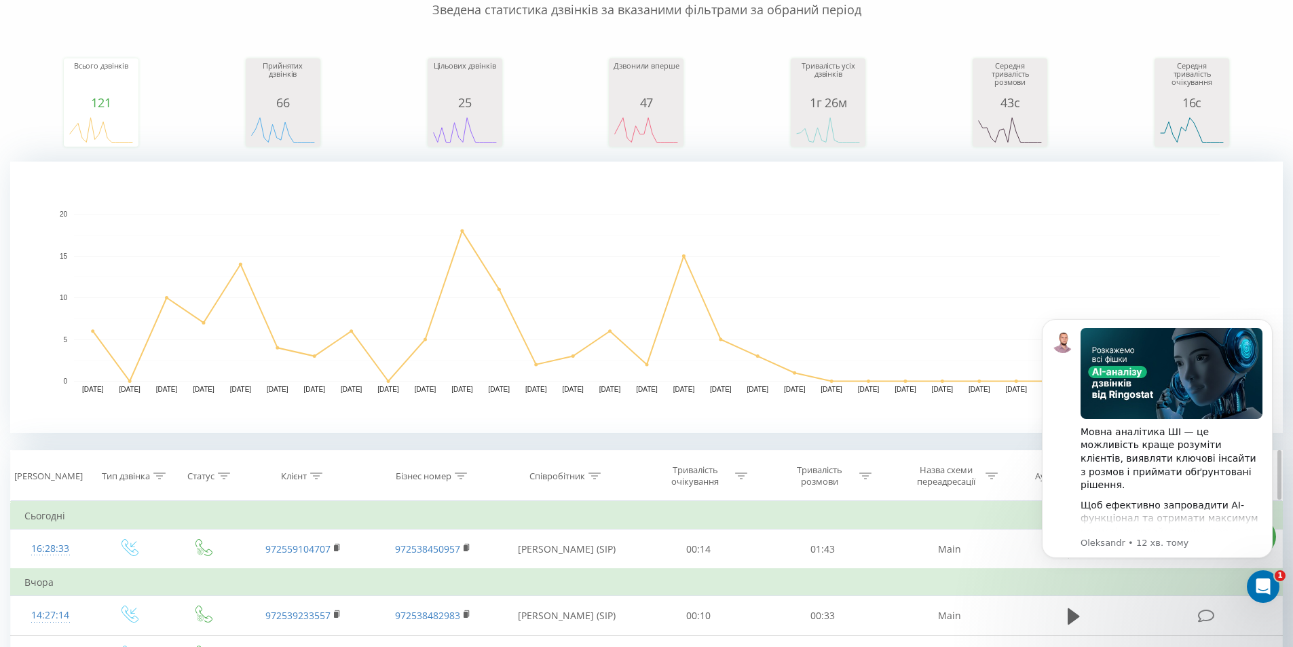
click at [447, 475] on div "Бізнес номер" at bounding box center [424, 476] width 56 height 12
click at [440, 567] on input "text" at bounding box center [432, 573] width 119 height 24
paste input "972538482983"
type input "972538482983"
click at [450, 605] on span "OK" at bounding box center [461, 599] width 38 height 21
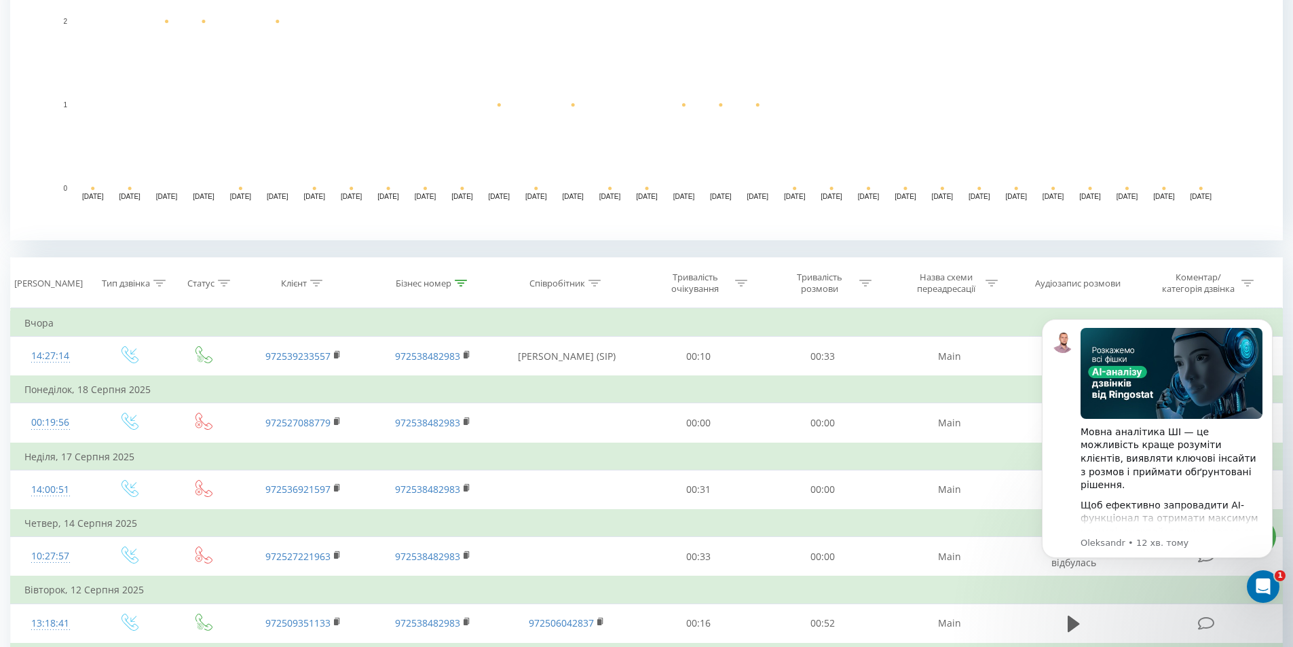
scroll to position [339, 0]
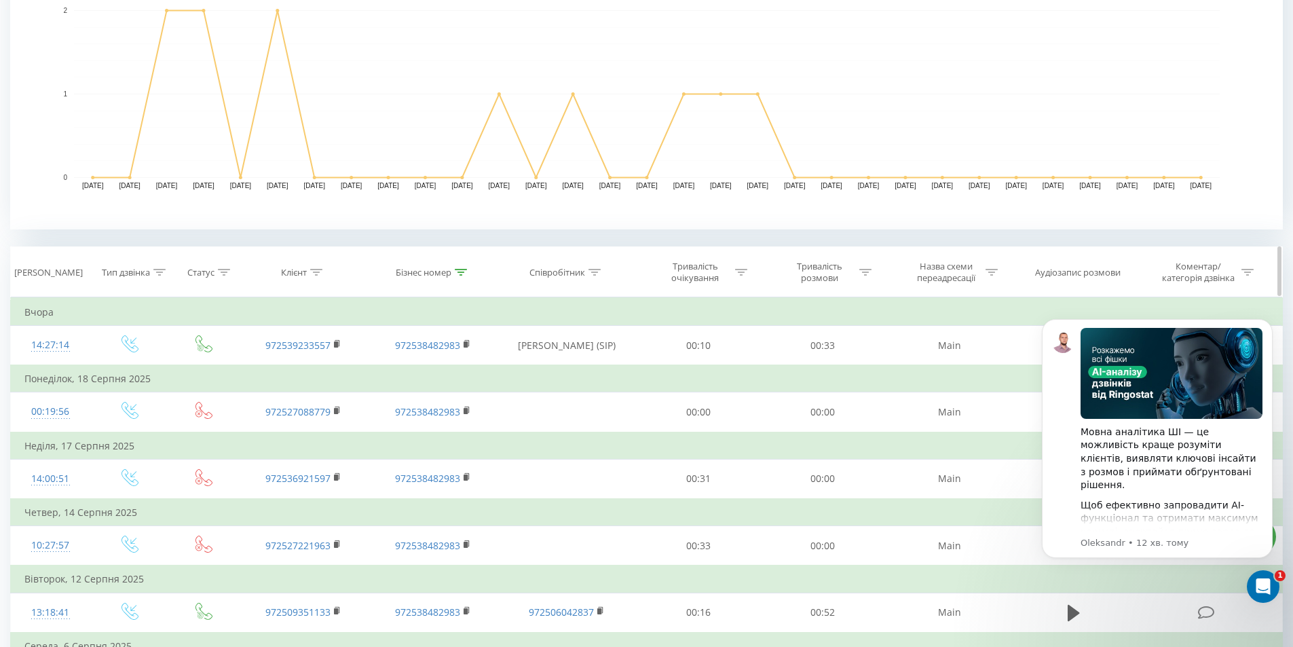
click at [433, 272] on div "Бізнес номер" at bounding box center [424, 273] width 56 height 12
click at [437, 375] on input "972538482983" at bounding box center [432, 370] width 119 height 24
click at [473, 390] on span "OK" at bounding box center [461, 395] width 38 height 21
